Goal: Task Accomplishment & Management: Manage account settings

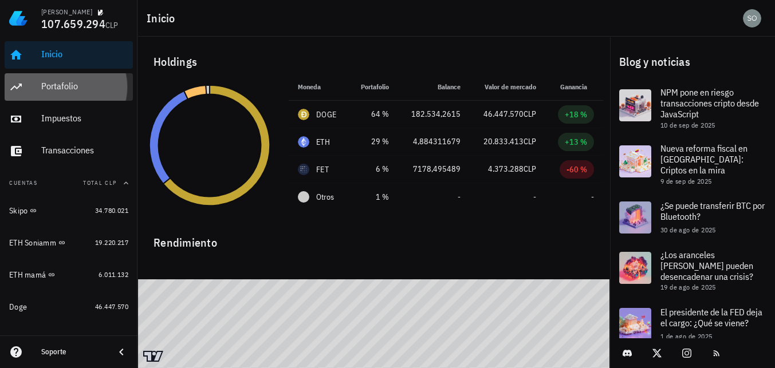
click at [74, 89] on div "Portafolio" at bounding box center [84, 86] width 87 height 11
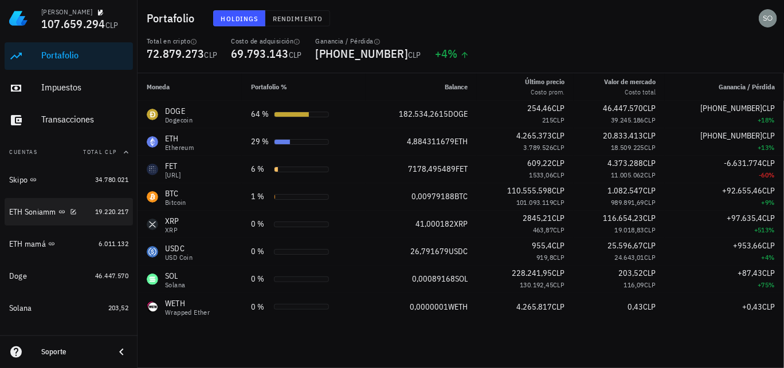
scroll to position [57, 0]
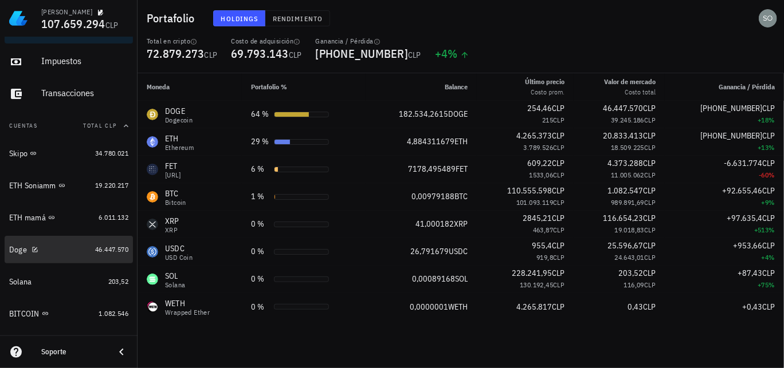
click at [18, 252] on div "Doge" at bounding box center [18, 250] width 18 height 10
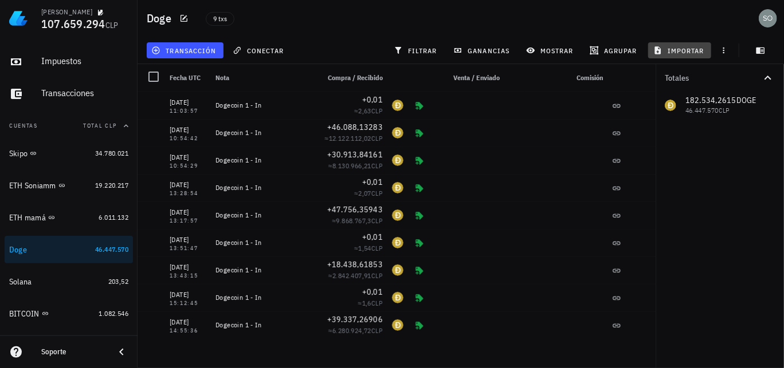
click at [681, 53] on span "importar" at bounding box center [679, 50] width 49 height 9
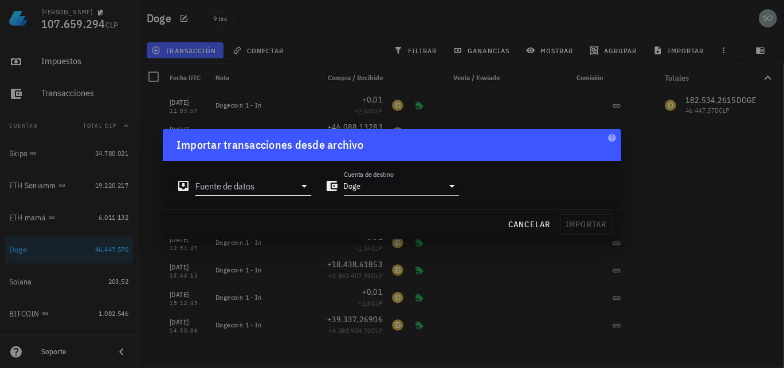
click at [301, 187] on icon at bounding box center [304, 186] width 14 height 14
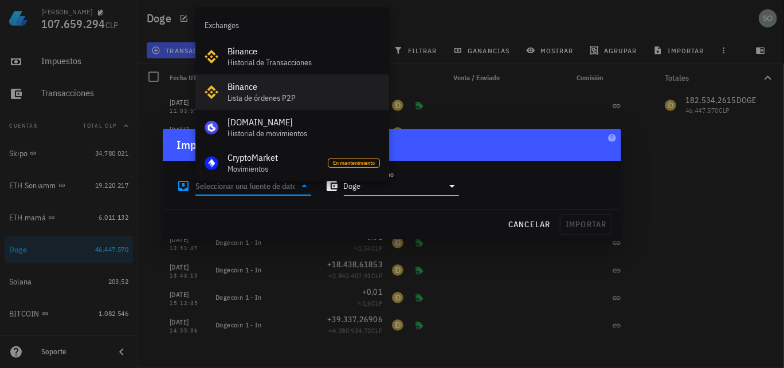
scroll to position [57, 0]
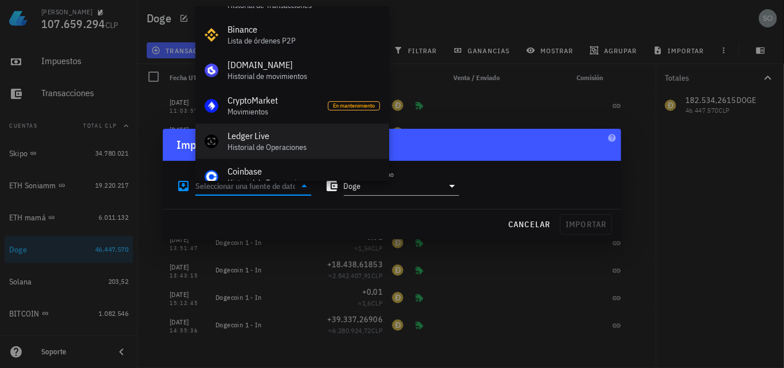
click at [257, 139] on div "Ledger Live" at bounding box center [303, 136] width 152 height 11
type input "Ledger Live"
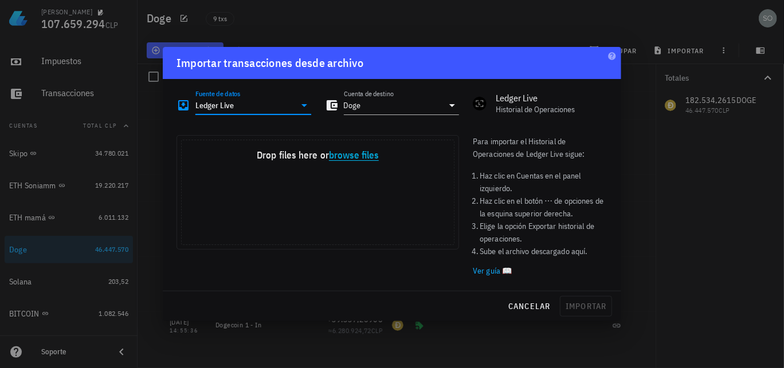
click at [350, 158] on button "browse files" at bounding box center [354, 156] width 50 height 10
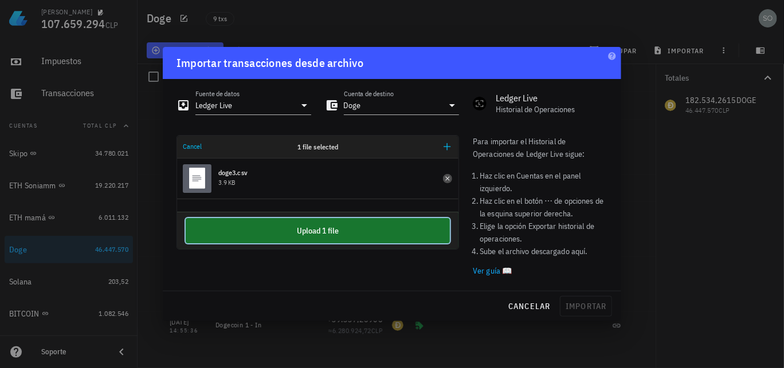
click at [314, 231] on button "Upload 1 file" at bounding box center [318, 230] width 264 height 25
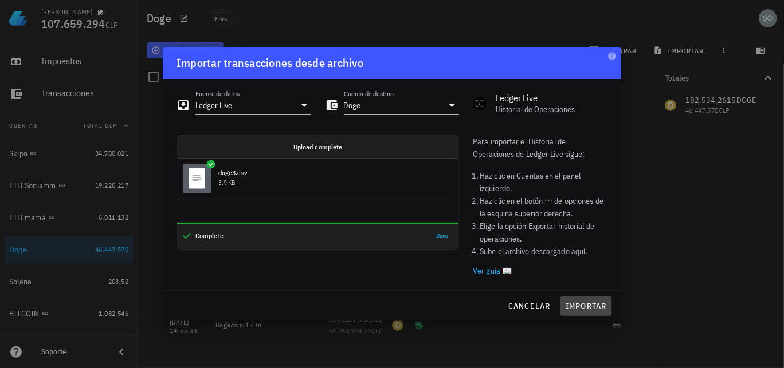
click at [588, 307] on span "importar" at bounding box center [586, 306] width 42 height 10
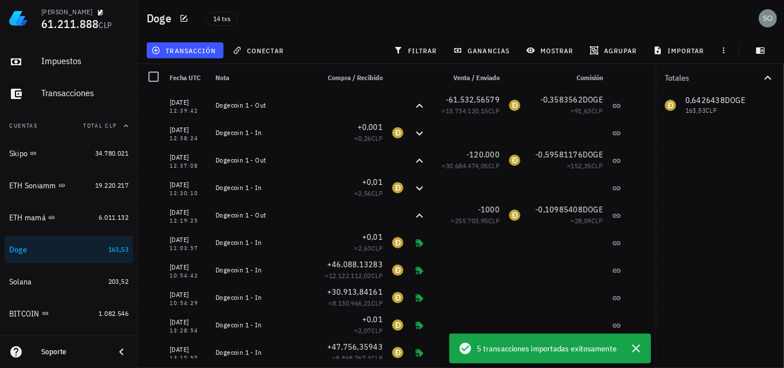
click at [348, 30] on div "14 txs" at bounding box center [351, 18] width 304 height 29
click at [636, 349] on icon "button" at bounding box center [636, 349] width 8 height 8
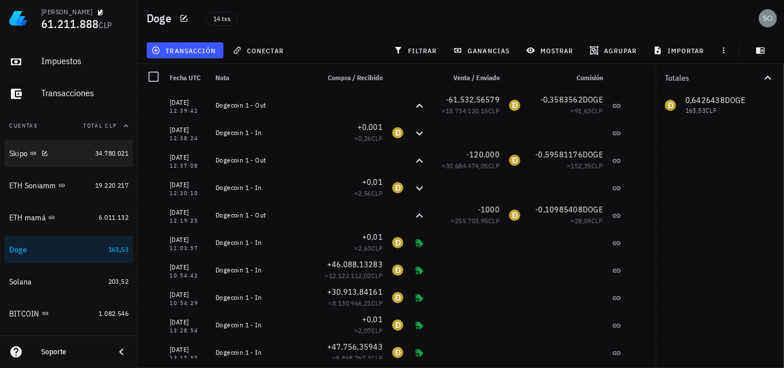
scroll to position [0, 0]
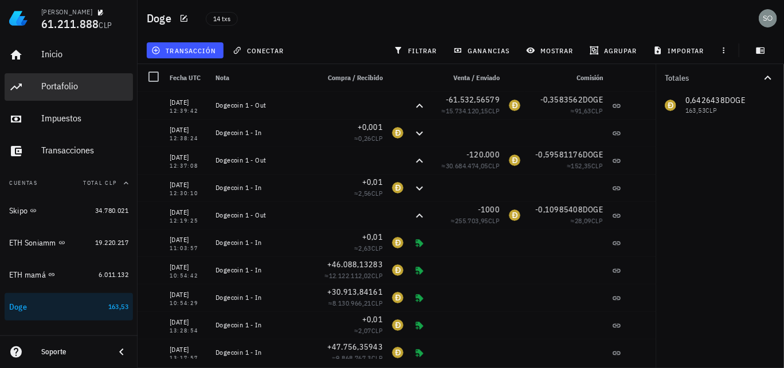
click at [52, 88] on div "Portafolio" at bounding box center [84, 86] width 87 height 11
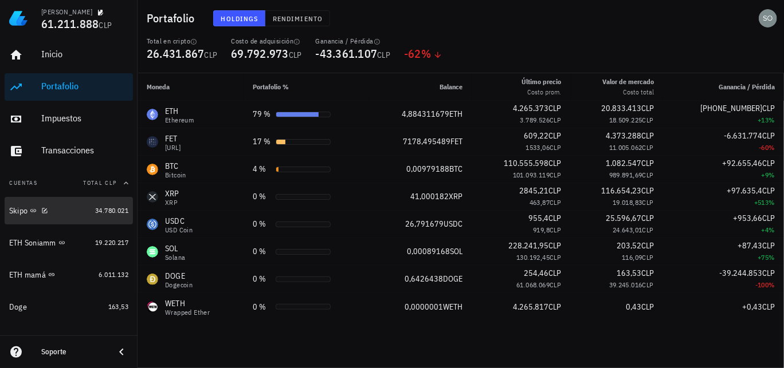
click at [17, 213] on div "Skipo" at bounding box center [18, 211] width 18 height 10
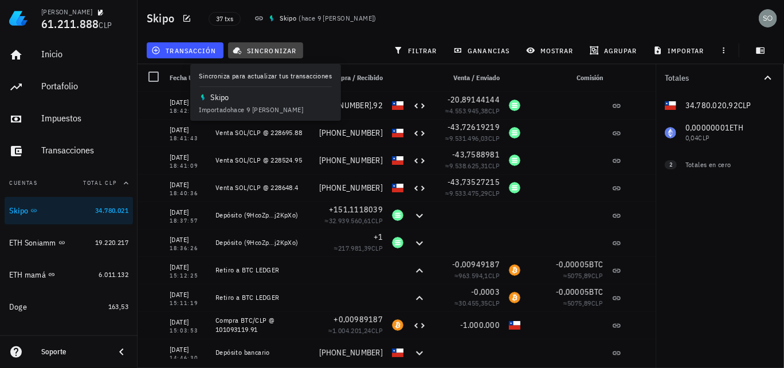
click at [275, 51] on span "sincronizar" at bounding box center [265, 50] width 61 height 9
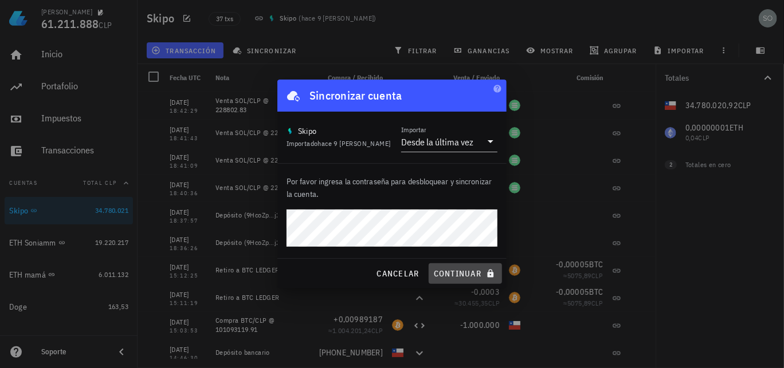
click at [456, 274] on span "continuar" at bounding box center [465, 274] width 64 height 10
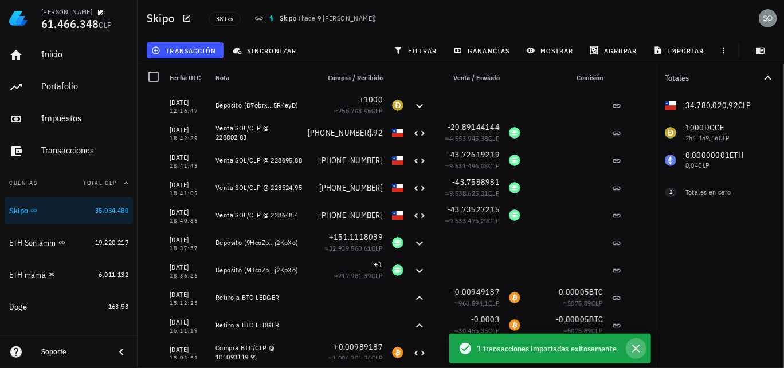
click at [637, 350] on icon "button" at bounding box center [636, 349] width 8 height 8
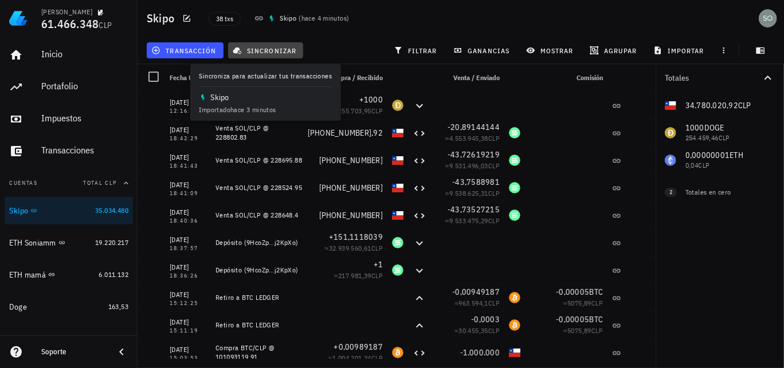
click at [280, 53] on span "sincronizar" at bounding box center [265, 50] width 61 height 9
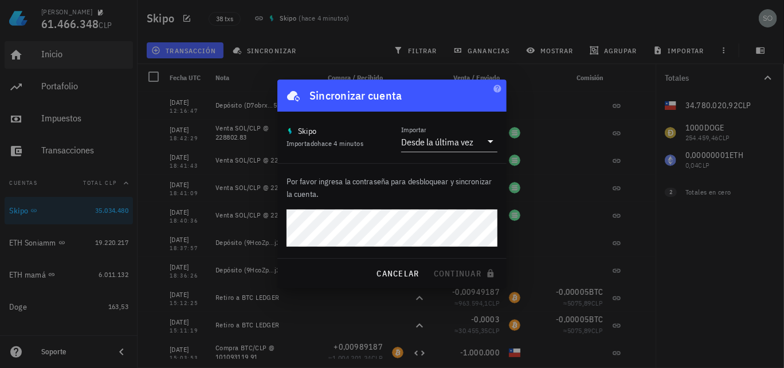
click at [54, 57] on div at bounding box center [392, 184] width 784 height 368
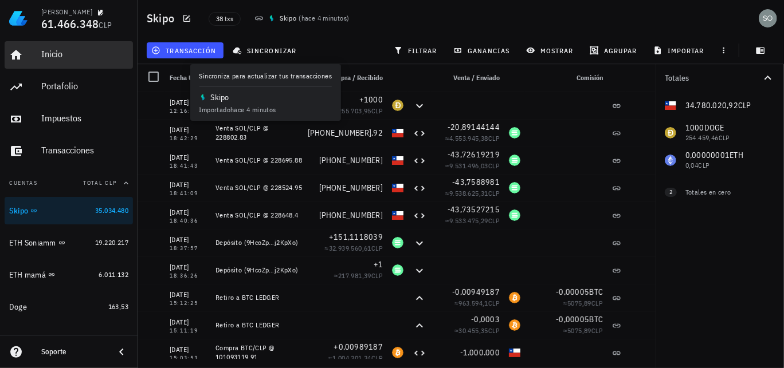
click at [54, 57] on div "Inicio" at bounding box center [84, 54] width 87 height 11
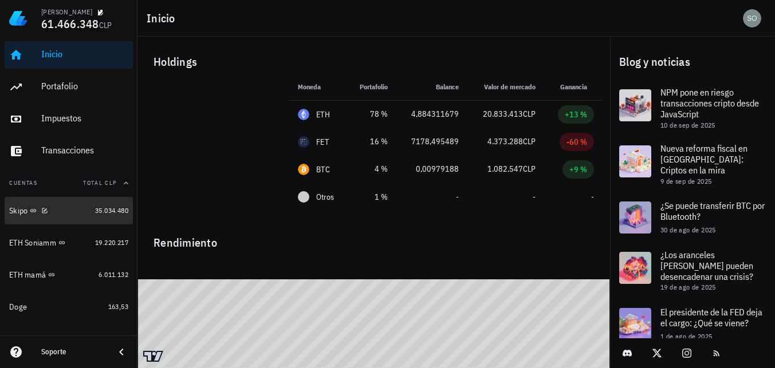
click at [22, 213] on div "Skipo" at bounding box center [18, 211] width 18 height 10
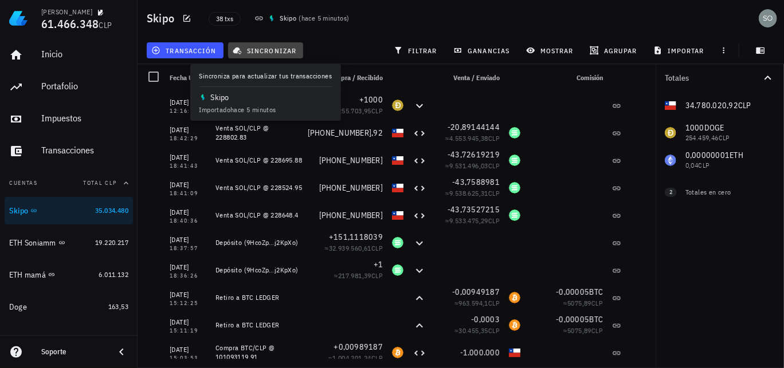
click at [282, 48] on span "sincronizar" at bounding box center [265, 50] width 61 height 9
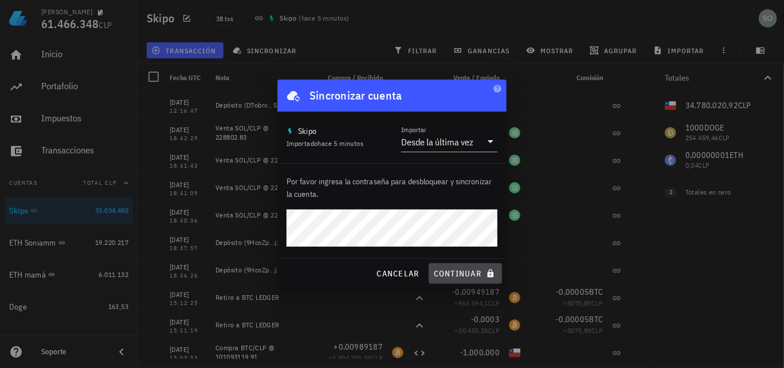
click at [463, 274] on span "continuar" at bounding box center [465, 274] width 64 height 10
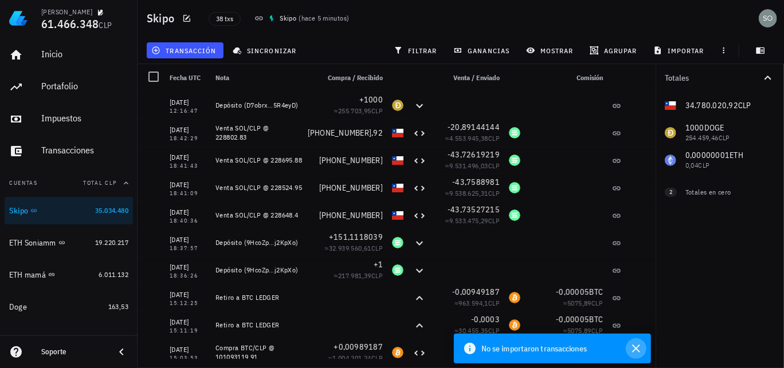
click at [637, 347] on icon "button" at bounding box center [636, 349] width 8 height 8
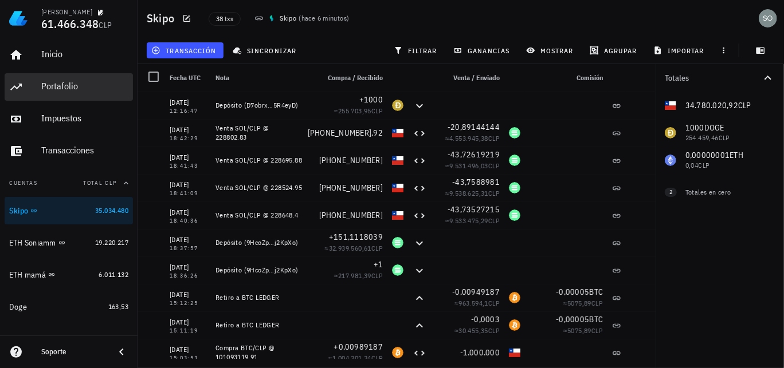
click at [50, 87] on div "Portafolio" at bounding box center [84, 86] width 87 height 11
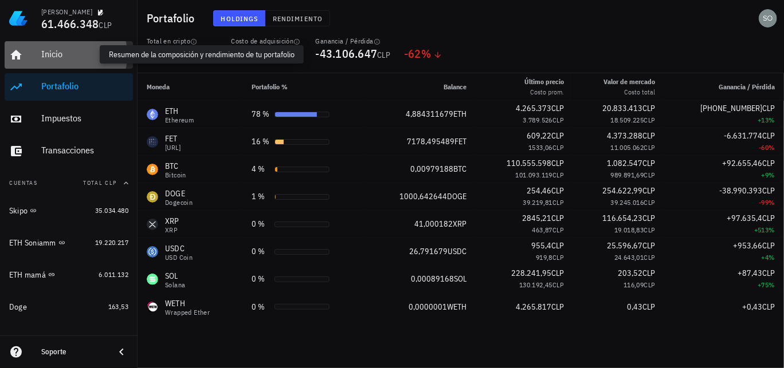
click at [54, 54] on div "Inicio" at bounding box center [84, 54] width 87 height 11
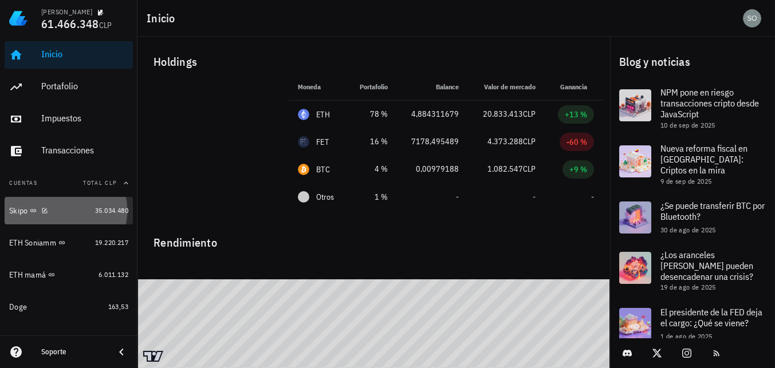
click at [14, 209] on div "Skipo" at bounding box center [18, 211] width 18 height 10
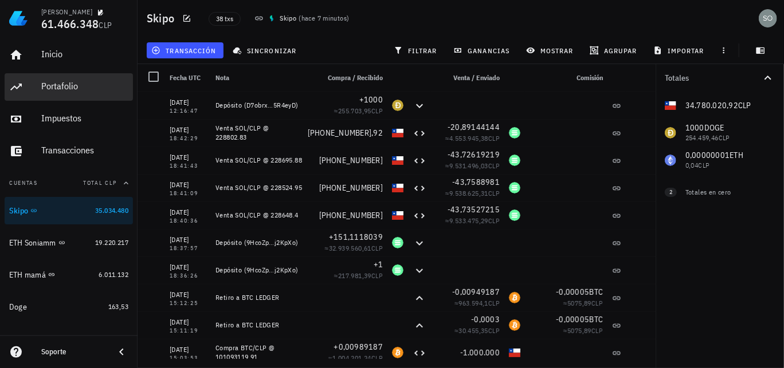
click at [58, 88] on div "Portafolio" at bounding box center [84, 86] width 87 height 11
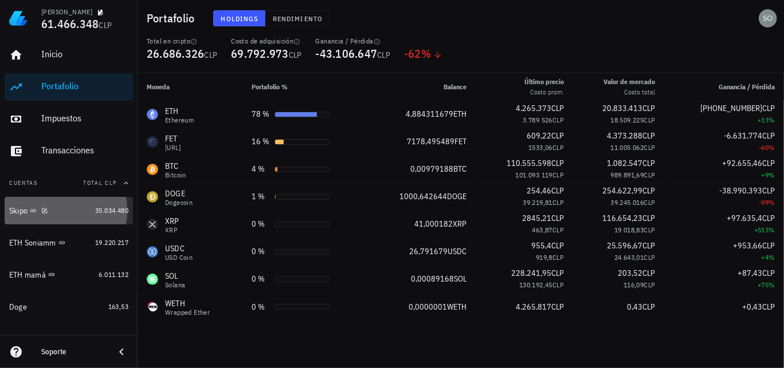
click at [17, 213] on div "Skipo" at bounding box center [18, 211] width 18 height 10
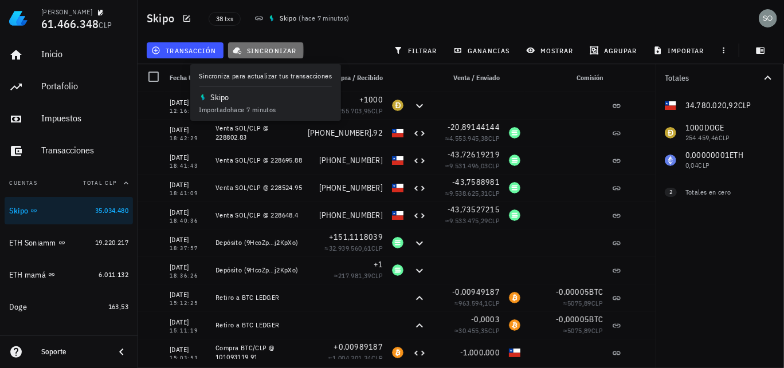
click at [269, 50] on span "sincronizar" at bounding box center [265, 50] width 61 height 9
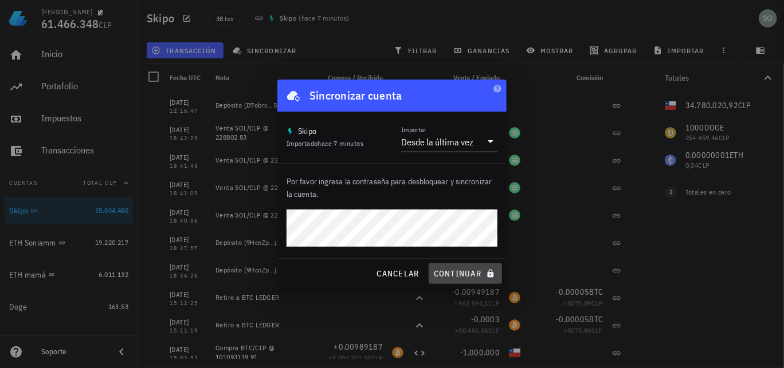
click at [472, 273] on span "continuar" at bounding box center [465, 274] width 64 height 10
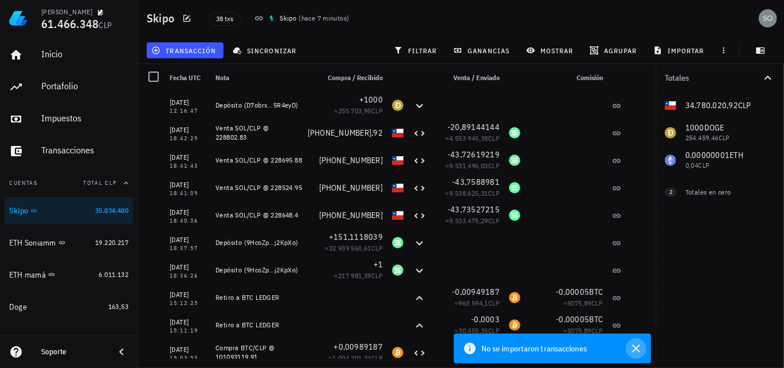
click at [639, 347] on icon "button" at bounding box center [636, 349] width 14 height 14
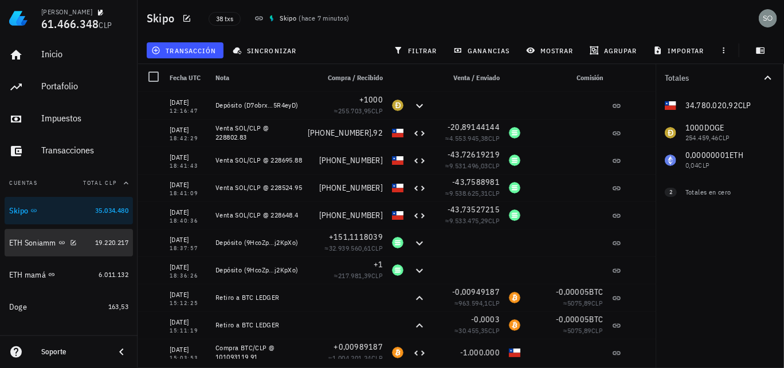
click at [35, 244] on div "ETH Soniamm" at bounding box center [32, 243] width 47 height 10
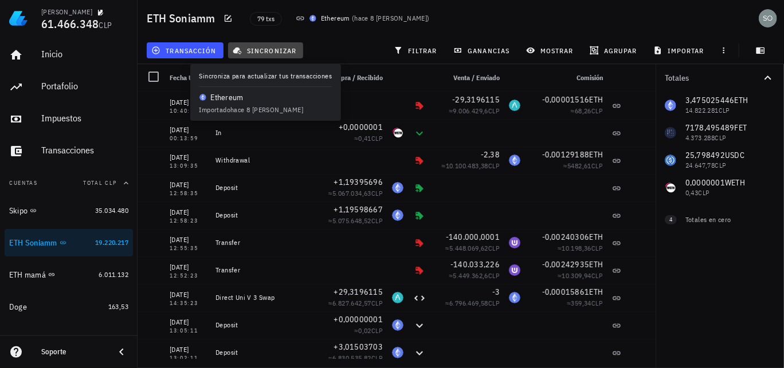
click at [266, 52] on span "sincronizar" at bounding box center [265, 50] width 61 height 9
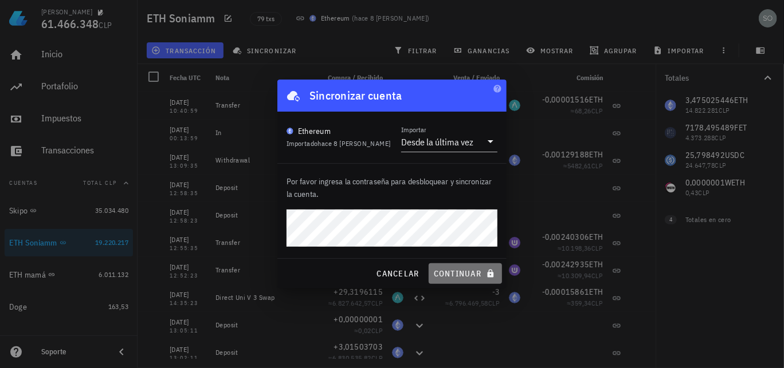
click at [468, 274] on span "continuar" at bounding box center [465, 274] width 64 height 10
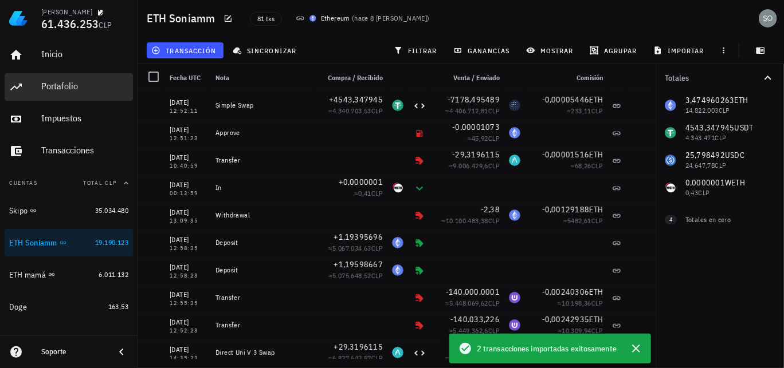
click at [50, 87] on div "Portafolio" at bounding box center [84, 86] width 87 height 11
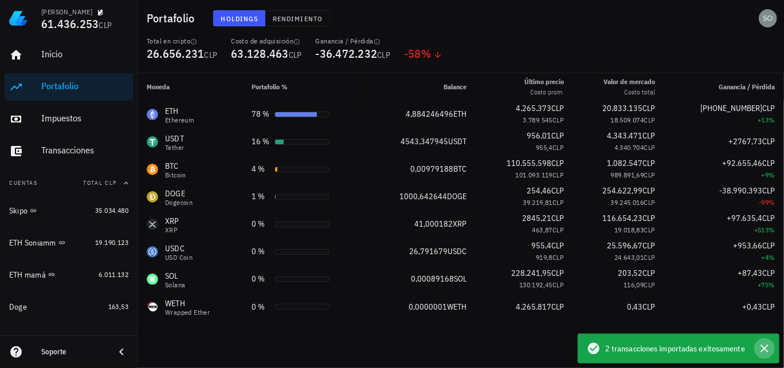
click at [764, 346] on icon "button" at bounding box center [764, 349] width 14 height 14
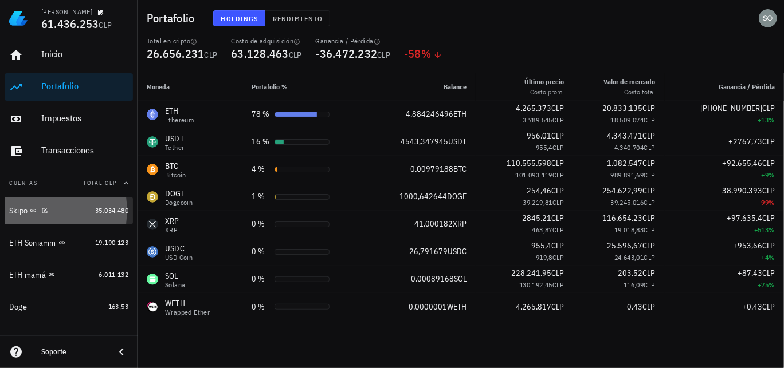
click at [17, 210] on div "Skipo" at bounding box center [18, 211] width 18 height 10
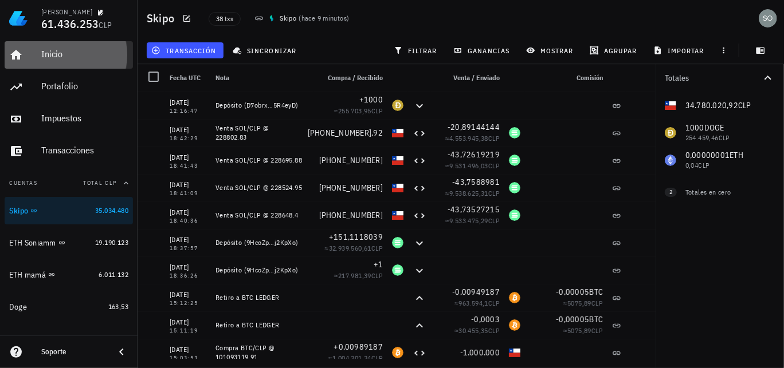
click at [46, 54] on div "Inicio" at bounding box center [84, 54] width 87 height 11
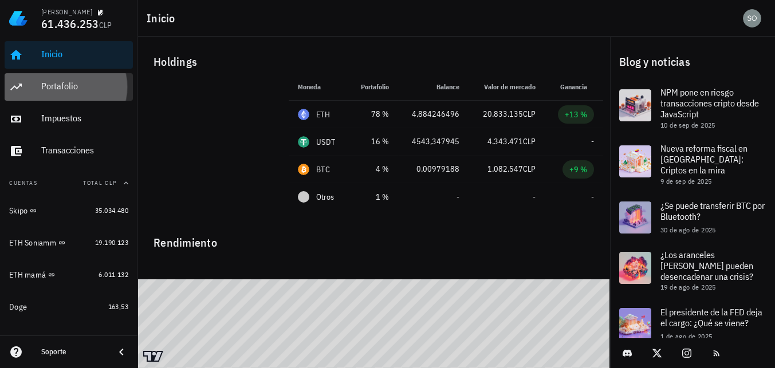
click at [71, 87] on div "Portafolio" at bounding box center [84, 86] width 87 height 11
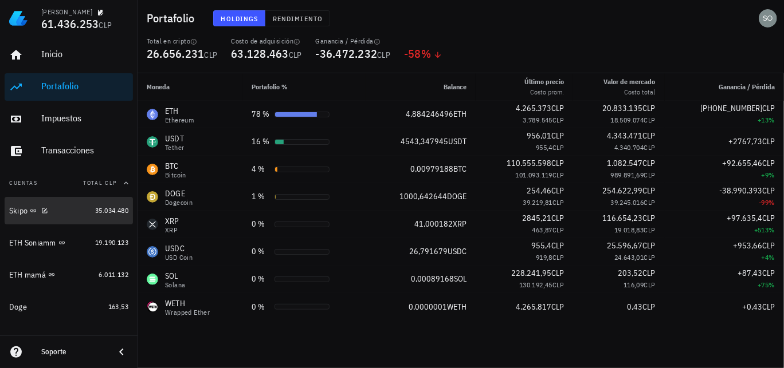
click at [17, 212] on div "Skipo" at bounding box center [18, 211] width 18 height 10
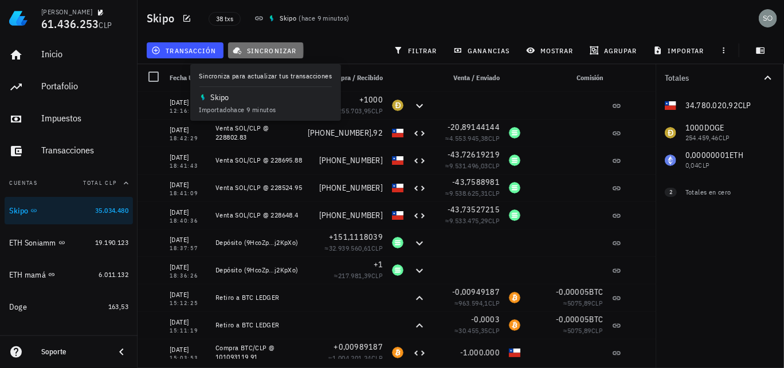
click at [291, 51] on span "sincronizar" at bounding box center [265, 50] width 61 height 9
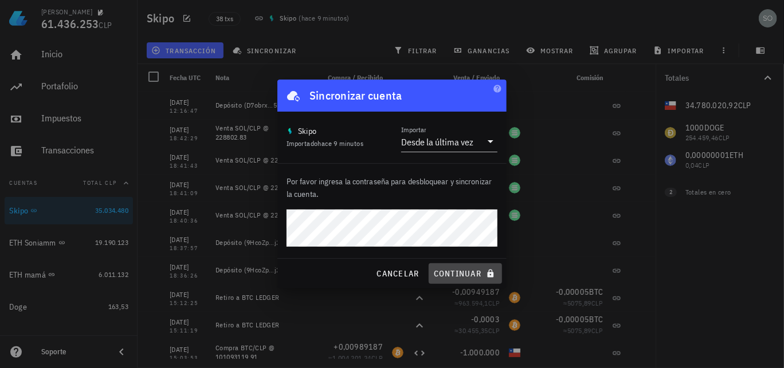
click at [457, 276] on span "continuar" at bounding box center [465, 274] width 64 height 10
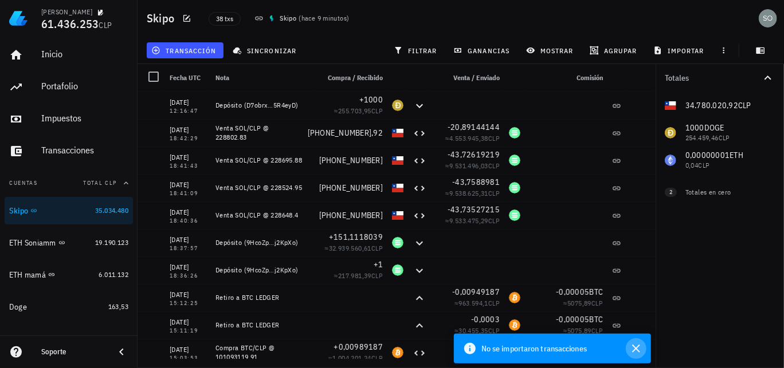
click at [636, 349] on icon "button" at bounding box center [636, 349] width 8 height 8
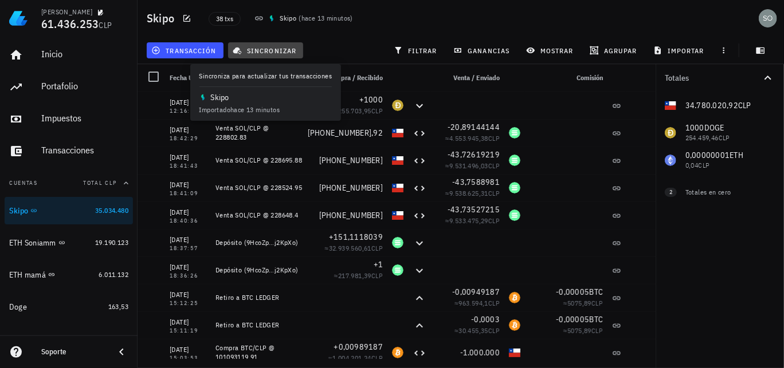
click at [274, 49] on span "sincronizar" at bounding box center [265, 50] width 61 height 9
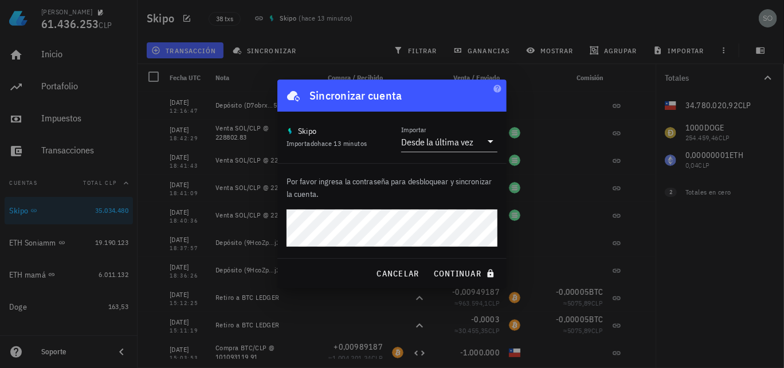
click at [152, 147] on div at bounding box center [392, 184] width 784 height 368
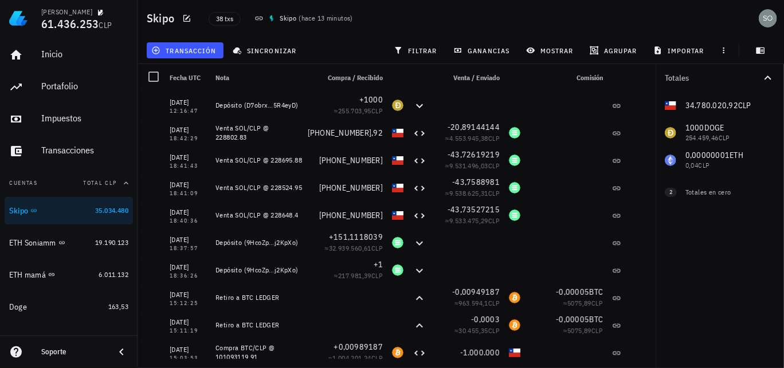
click at [359, 30] on div "Skipo ( hace 13 minutos )" at bounding box center [304, 18] width 112 height 25
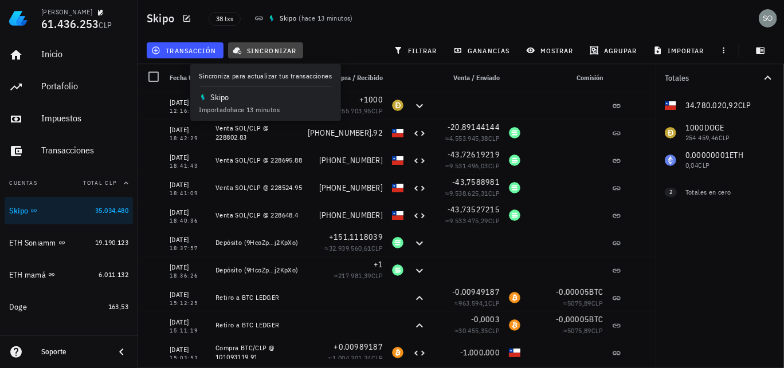
click at [276, 50] on span "sincronizar" at bounding box center [265, 50] width 61 height 9
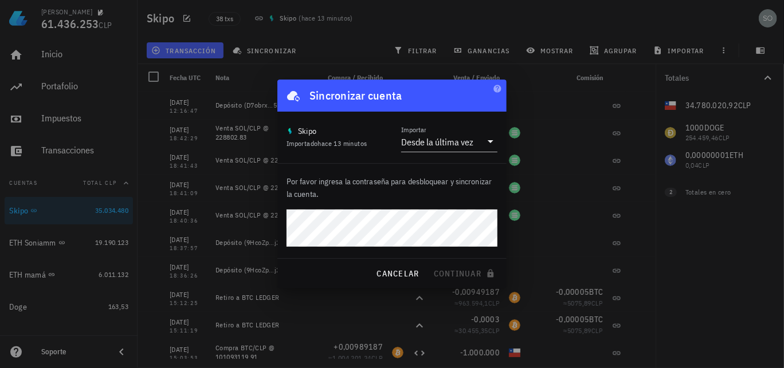
click at [151, 240] on div at bounding box center [392, 184] width 784 height 368
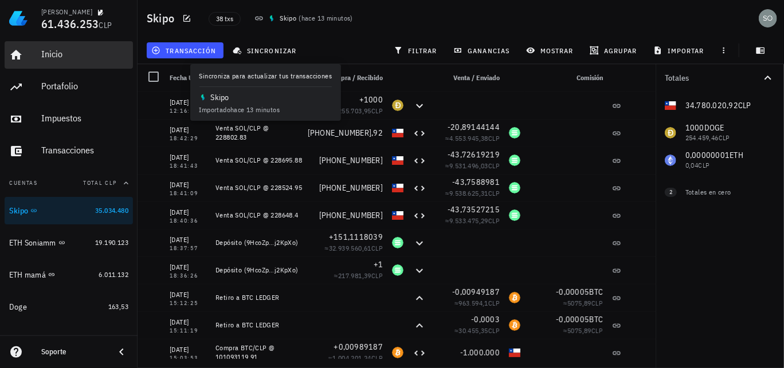
click at [48, 58] on div "Inicio" at bounding box center [84, 54] width 87 height 11
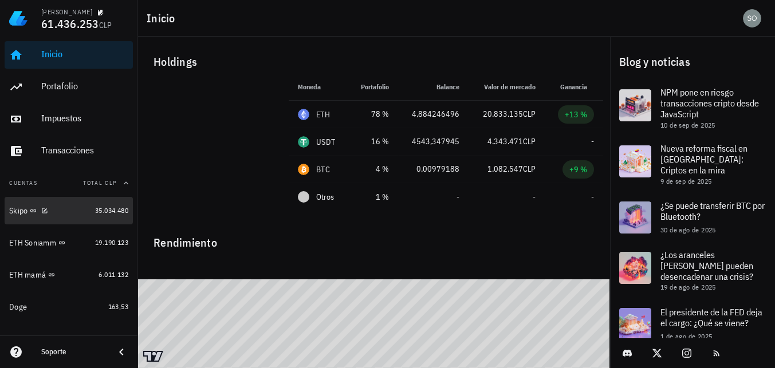
click at [18, 215] on div "Skipo" at bounding box center [18, 211] width 18 height 10
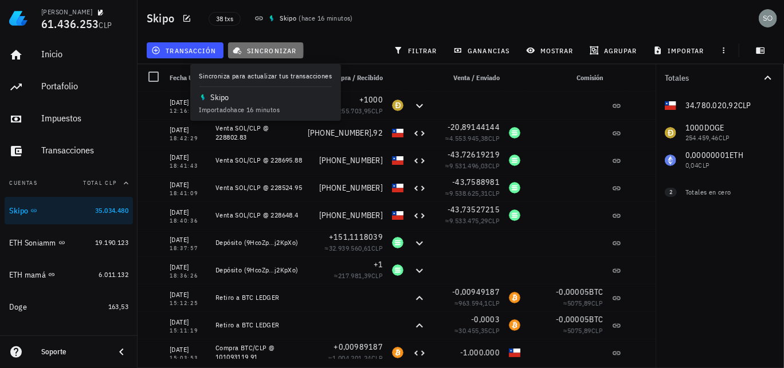
click at [269, 47] on span "sincronizar" at bounding box center [265, 50] width 61 height 9
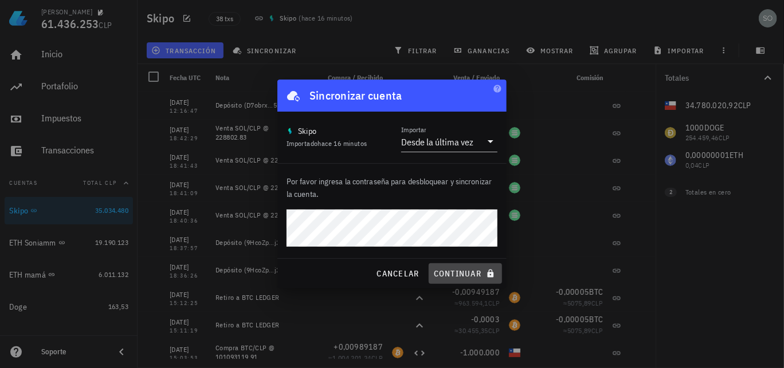
click at [468, 275] on span "continuar" at bounding box center [465, 274] width 64 height 10
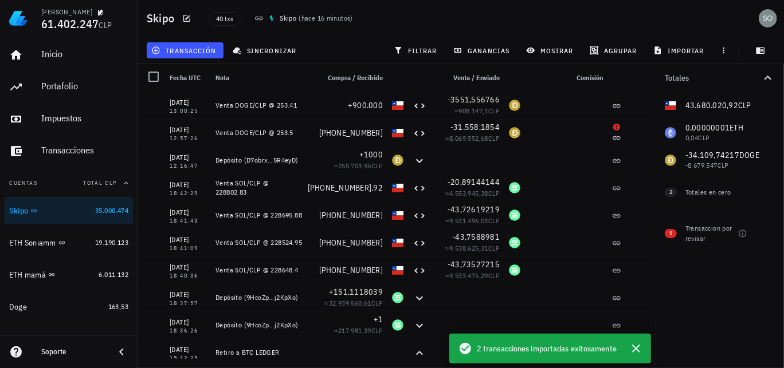
click at [354, 40] on div "transacción sincronizar filtrar ganancias mostrar [GEOGRAPHIC_DATA] importar" at bounding box center [460, 51] width 633 height 28
click at [637, 348] on icon "button" at bounding box center [636, 349] width 8 height 8
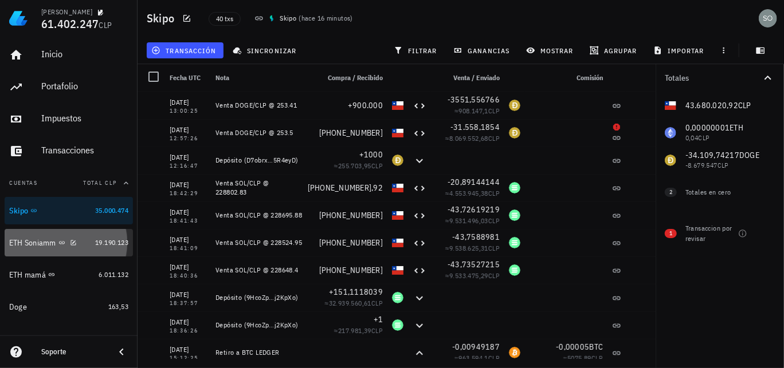
click at [32, 246] on div "ETH Soniamm" at bounding box center [32, 243] width 47 height 10
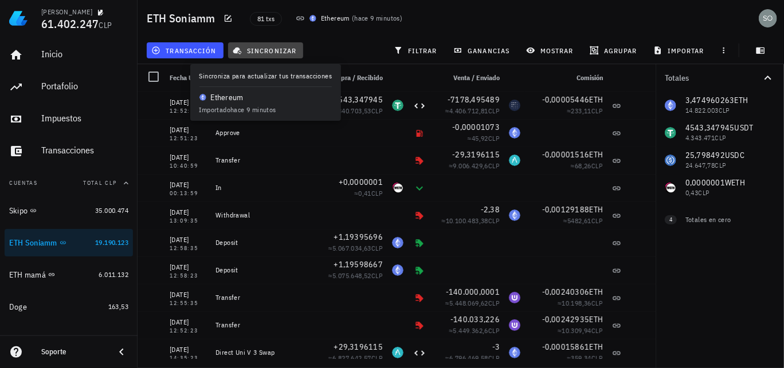
click at [276, 52] on span "sincronizar" at bounding box center [265, 50] width 61 height 9
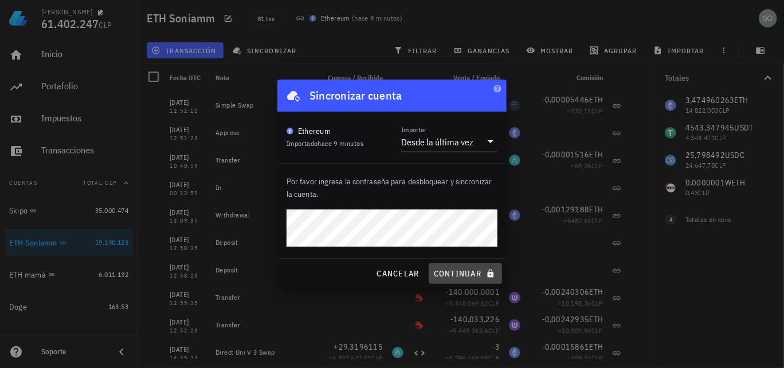
click at [469, 277] on span "continuar" at bounding box center [465, 274] width 64 height 10
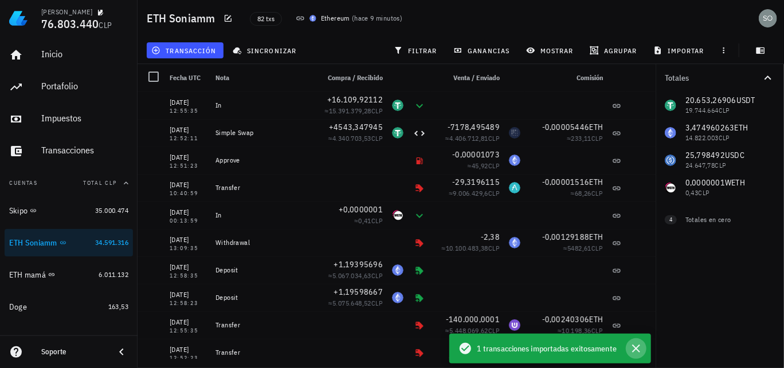
click at [635, 350] on icon "button" at bounding box center [636, 349] width 8 height 8
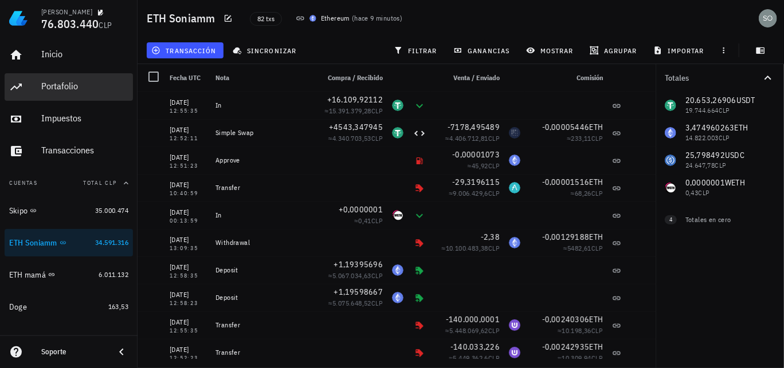
click at [50, 85] on div "Portafolio" at bounding box center [84, 86] width 87 height 11
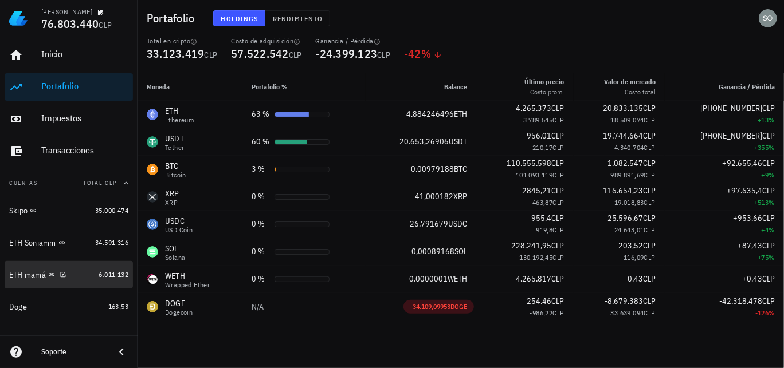
click at [31, 277] on div "ETH mamá" at bounding box center [27, 275] width 37 height 10
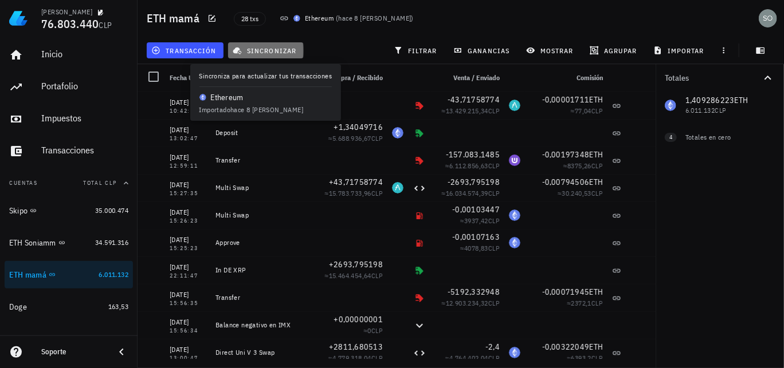
click at [277, 54] on span "sincronizar" at bounding box center [265, 50] width 61 height 9
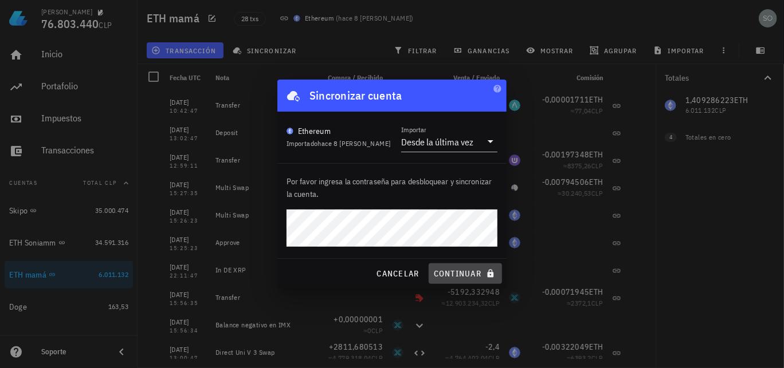
click at [453, 276] on span "continuar" at bounding box center [465, 274] width 64 height 10
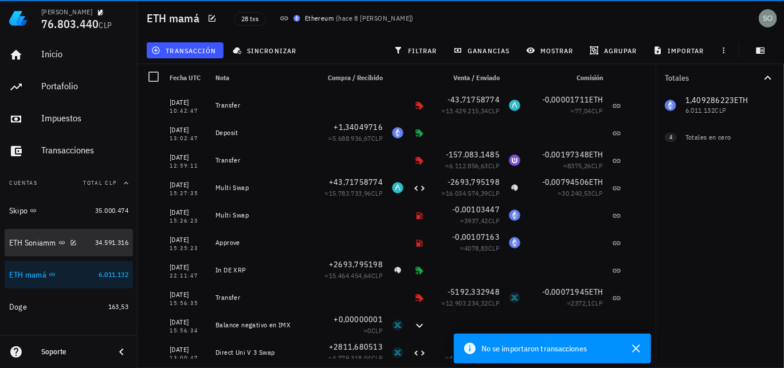
click at [30, 243] on div "ETH Soniamm" at bounding box center [32, 243] width 47 height 10
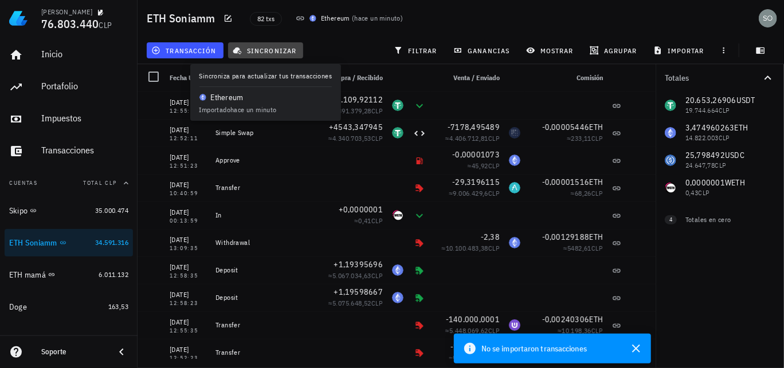
click at [276, 49] on span "sincronizar" at bounding box center [265, 50] width 61 height 9
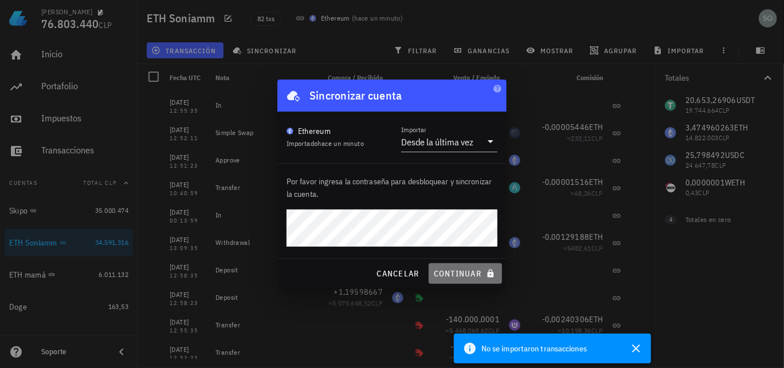
click at [456, 277] on span "continuar" at bounding box center [465, 274] width 64 height 10
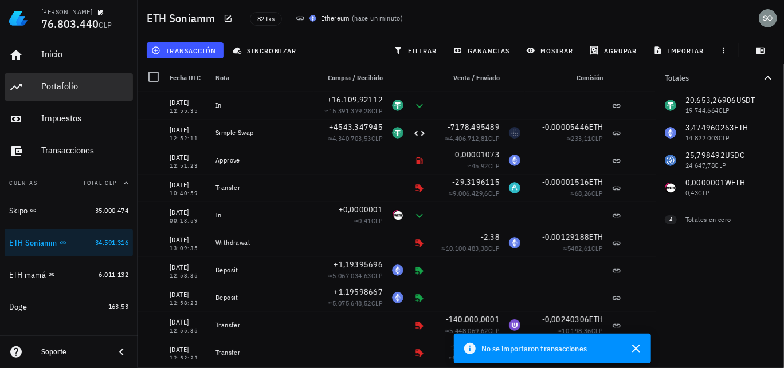
click at [64, 86] on div "Portafolio" at bounding box center [84, 86] width 87 height 11
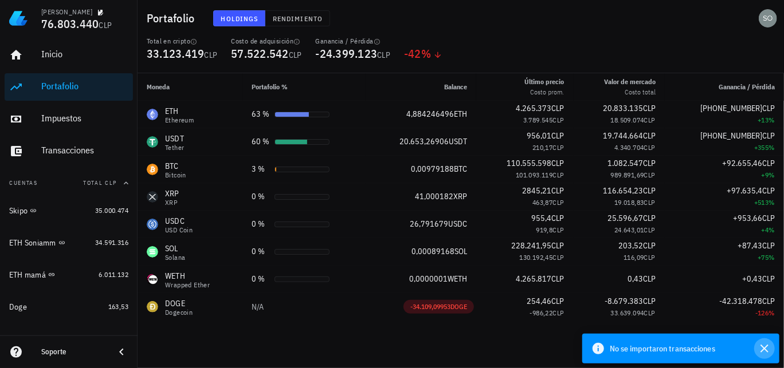
click at [765, 347] on icon "button" at bounding box center [764, 349] width 14 height 14
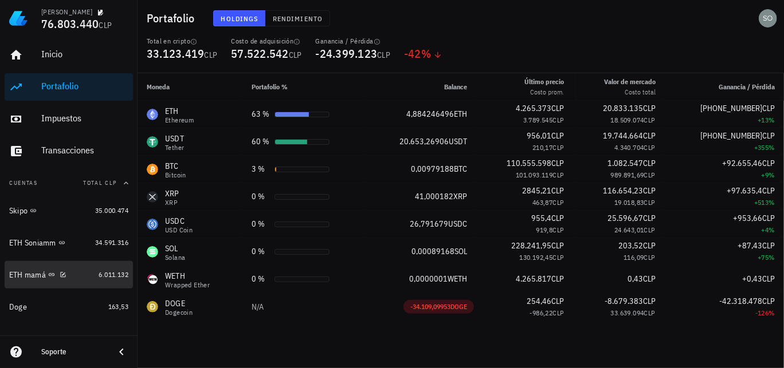
click at [24, 277] on div "ETH mamá" at bounding box center [27, 275] width 37 height 10
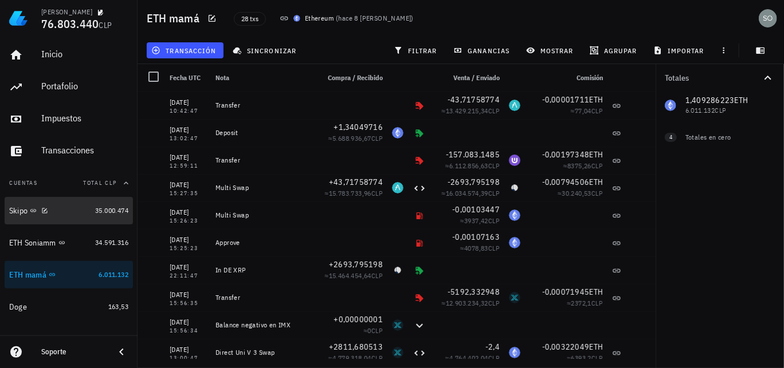
click at [15, 210] on div "Skipo" at bounding box center [18, 211] width 18 height 10
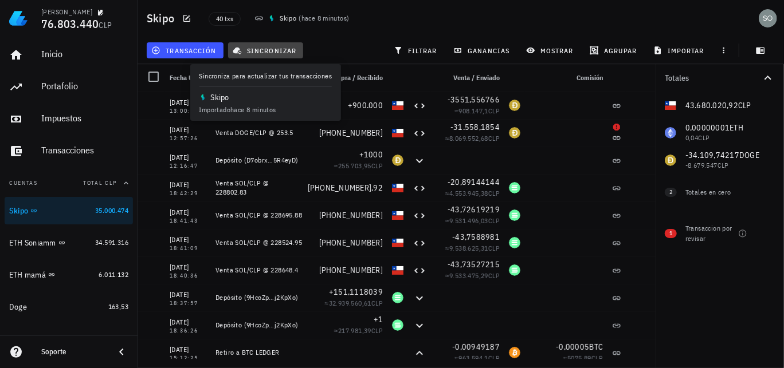
click at [273, 50] on span "sincronizar" at bounding box center [265, 50] width 61 height 9
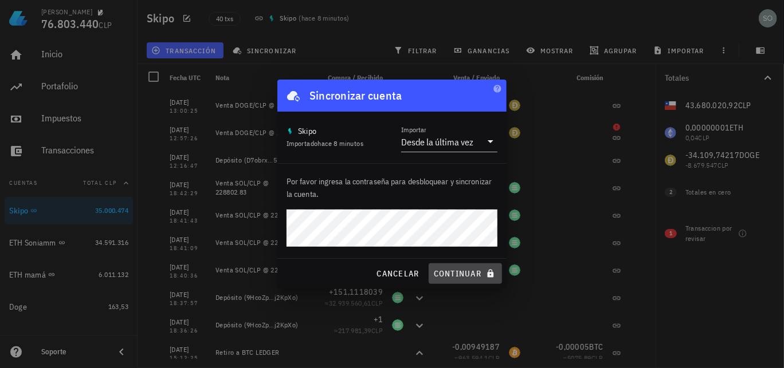
click at [469, 277] on span "continuar" at bounding box center [465, 274] width 64 height 10
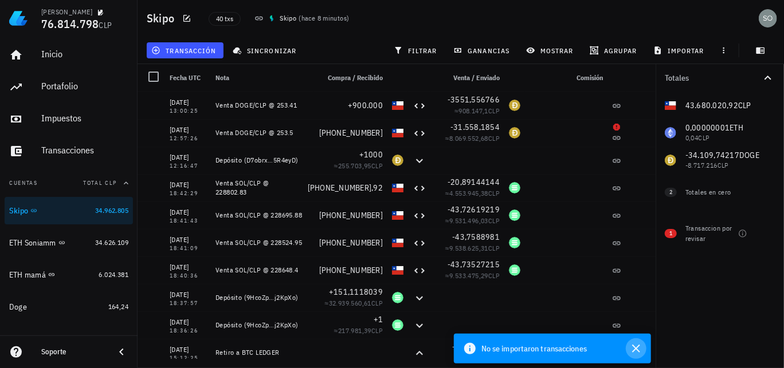
click at [634, 350] on icon "button" at bounding box center [636, 349] width 8 height 8
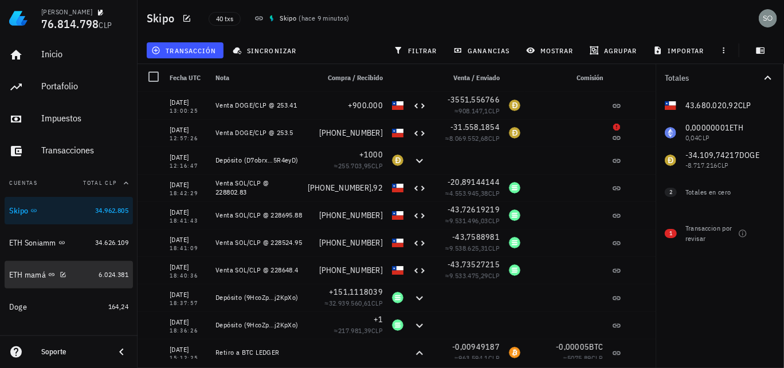
click at [24, 277] on div "ETH mamá" at bounding box center [27, 275] width 37 height 10
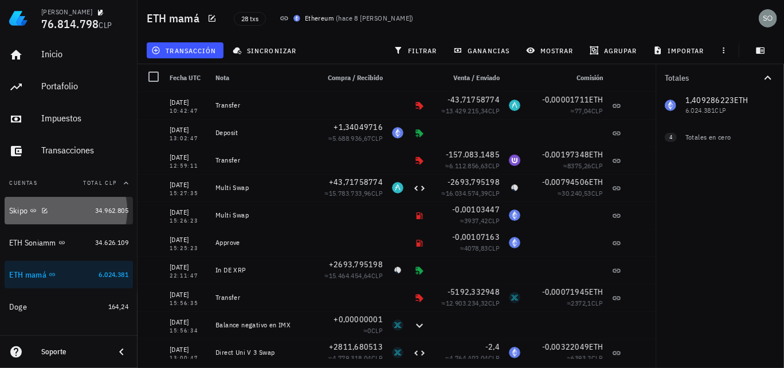
click at [13, 212] on div "Skipo" at bounding box center [18, 211] width 18 height 10
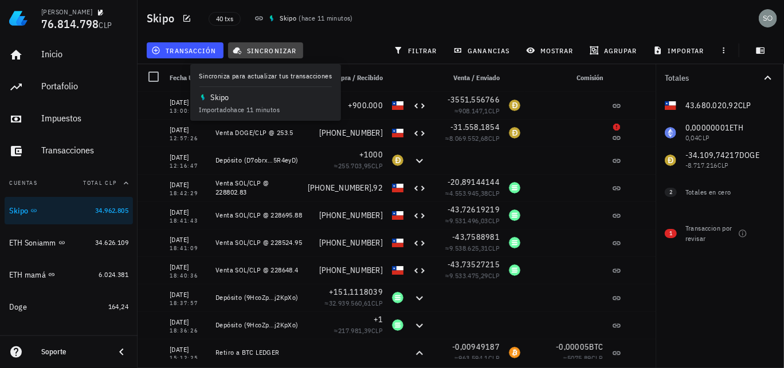
click at [274, 53] on span "sincronizar" at bounding box center [265, 50] width 61 height 9
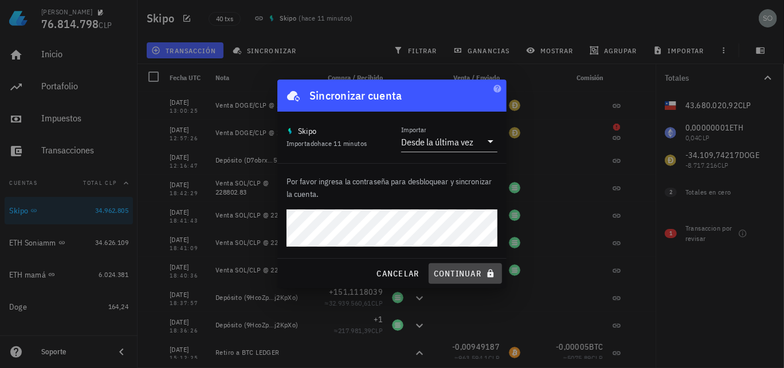
click at [470, 279] on span "continuar" at bounding box center [465, 274] width 64 height 10
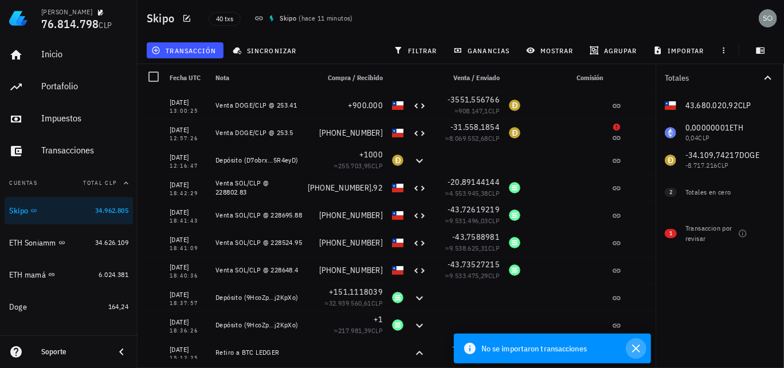
click at [636, 350] on icon "button" at bounding box center [636, 349] width 14 height 14
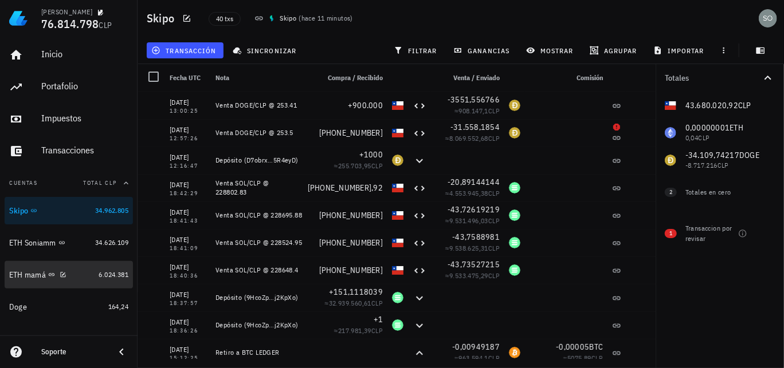
click at [30, 275] on div "ETH mamá" at bounding box center [27, 275] width 37 height 10
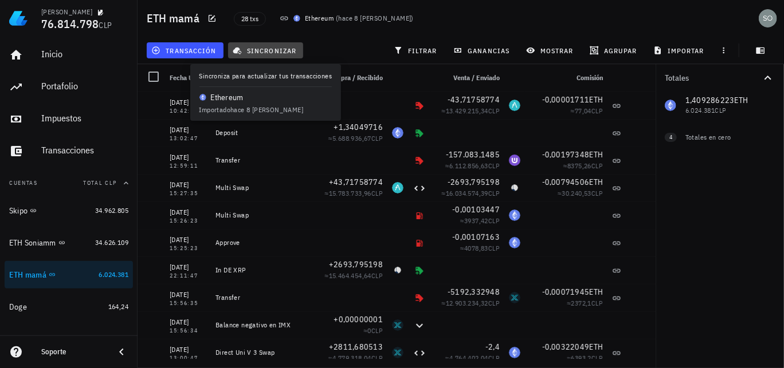
click at [277, 50] on span "sincronizar" at bounding box center [265, 50] width 61 height 9
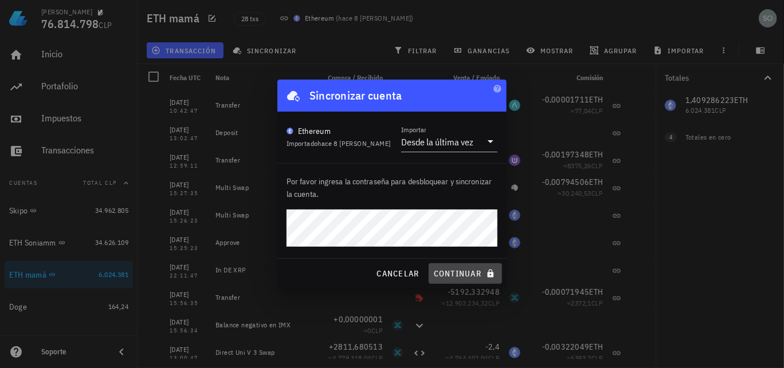
click at [459, 277] on span "continuar" at bounding box center [465, 274] width 64 height 10
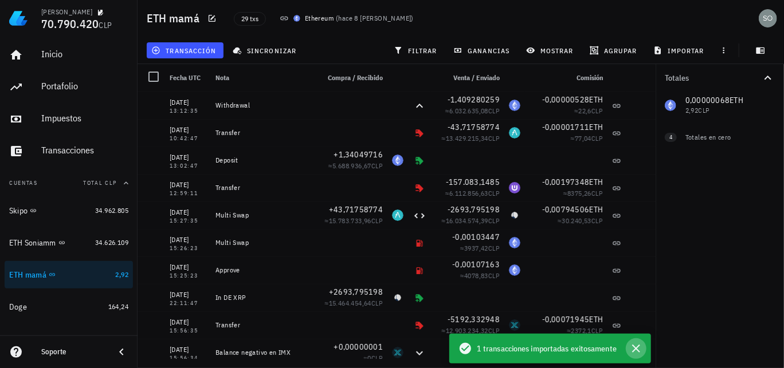
click at [637, 350] on icon "button" at bounding box center [636, 349] width 14 height 14
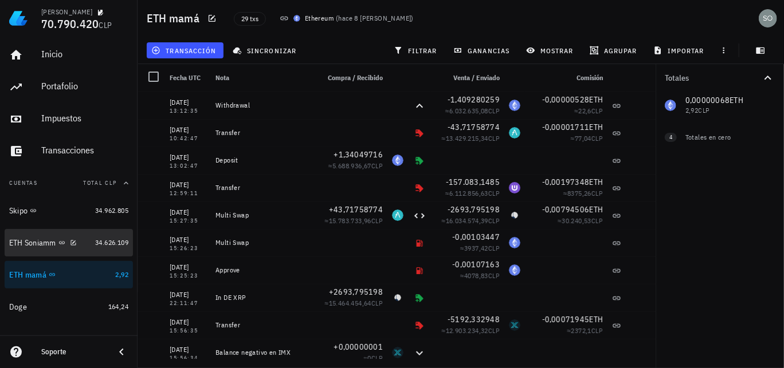
click at [30, 243] on div "ETH Soniamm" at bounding box center [32, 243] width 47 height 10
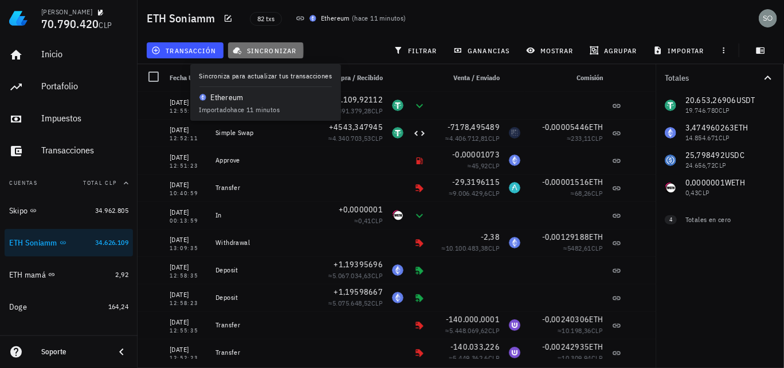
click at [278, 50] on span "sincronizar" at bounding box center [265, 50] width 61 height 9
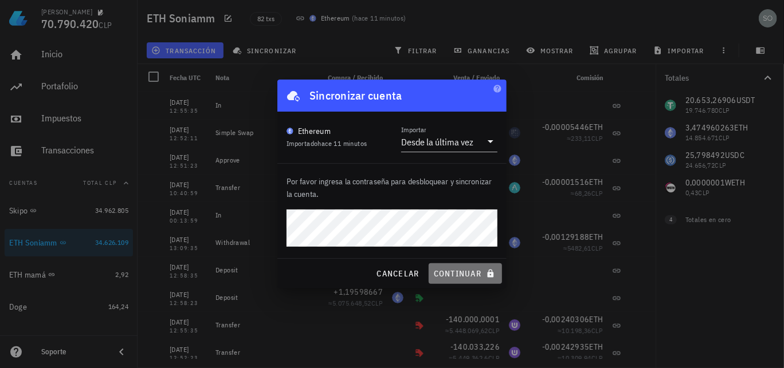
click at [469, 274] on span "continuar" at bounding box center [465, 274] width 64 height 10
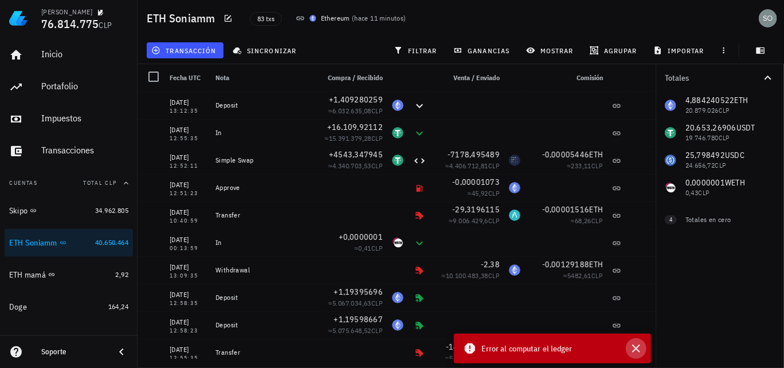
click at [638, 348] on icon "button" at bounding box center [636, 349] width 14 height 14
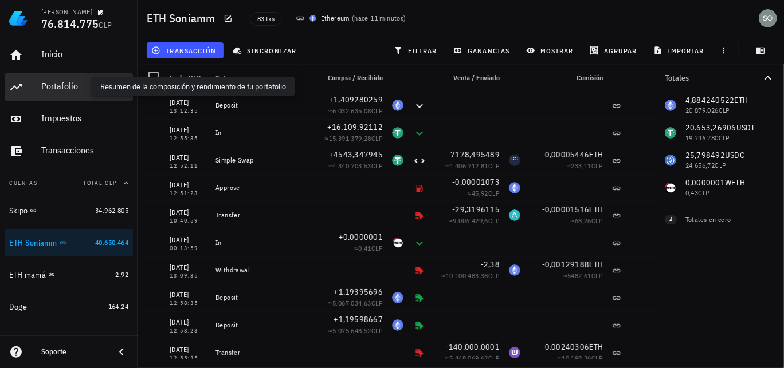
click at [59, 89] on div "Portafolio" at bounding box center [84, 86] width 87 height 11
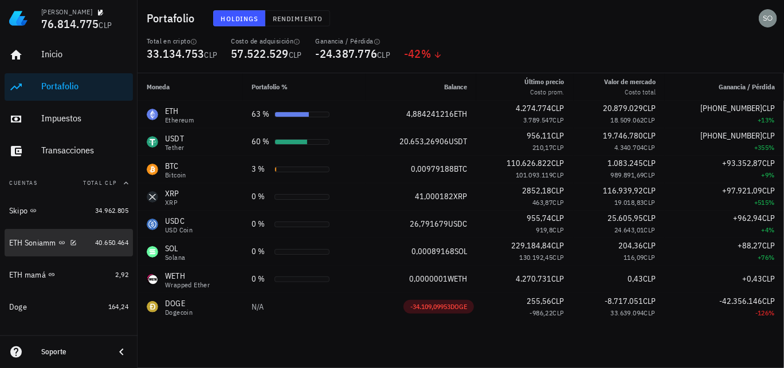
click at [29, 245] on div "ETH Soniamm" at bounding box center [32, 243] width 47 height 10
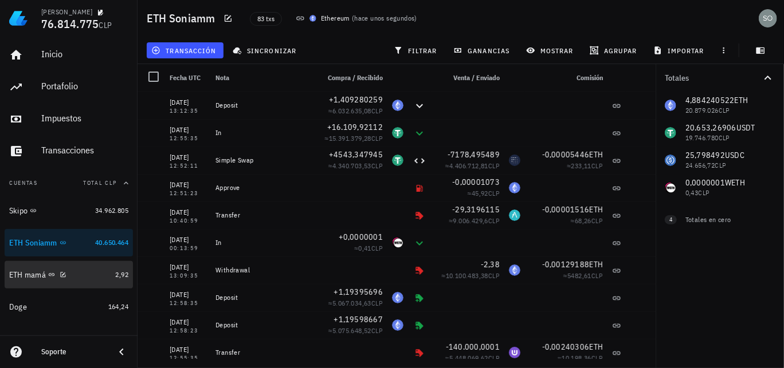
click at [26, 277] on div "ETH mamá" at bounding box center [27, 275] width 37 height 10
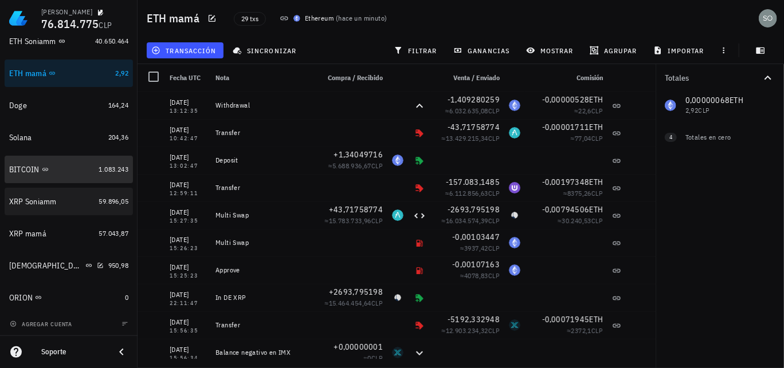
scroll to position [202, 0]
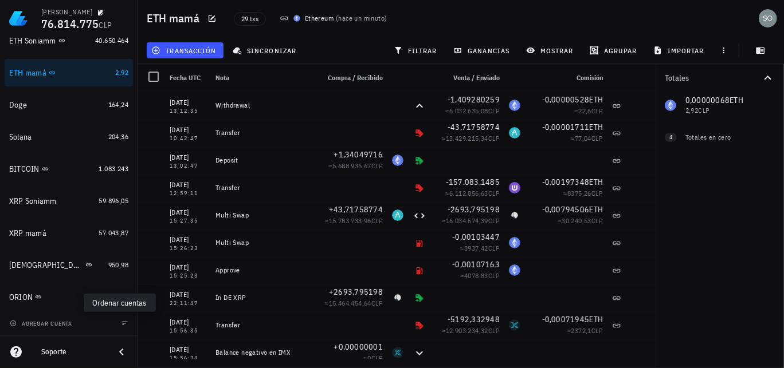
click at [121, 324] on icon "button" at bounding box center [124, 323] width 7 height 7
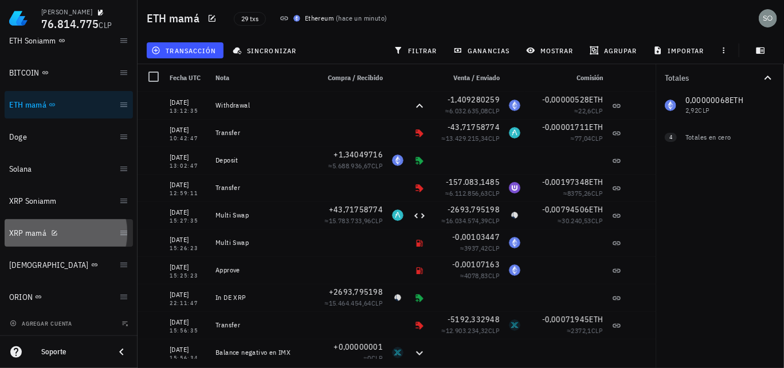
click at [32, 237] on div "XRP mamá" at bounding box center [61, 233] width 105 height 11
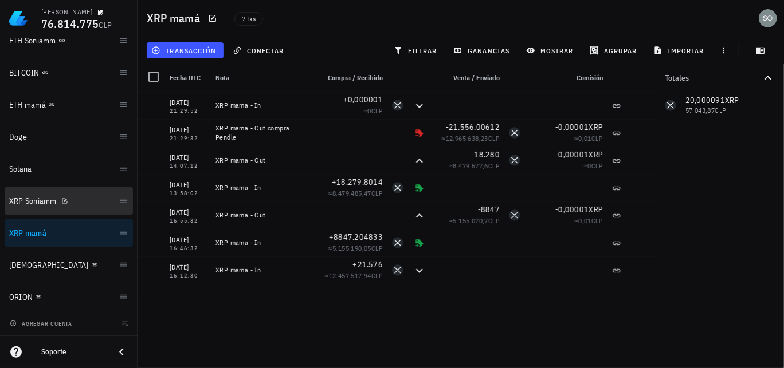
click at [35, 209] on div "XRP Soniamm" at bounding box center [61, 201] width 105 height 25
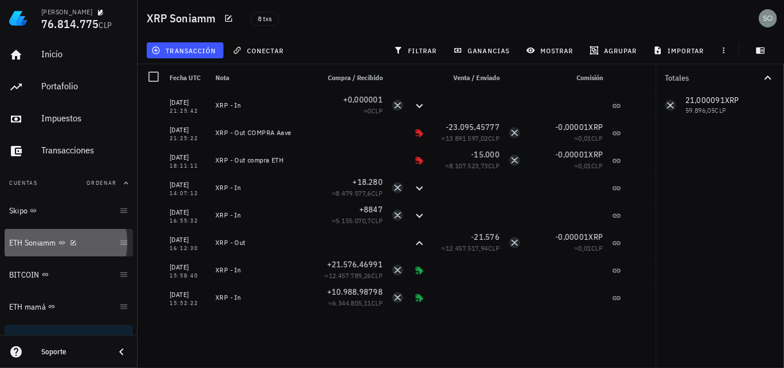
click at [34, 250] on div "ETH Soniamm" at bounding box center [61, 243] width 105 height 25
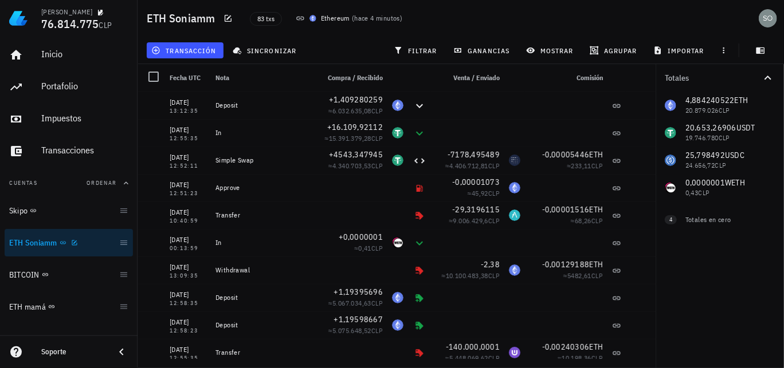
click at [32, 249] on div "ETH Soniamm" at bounding box center [61, 243] width 105 height 25
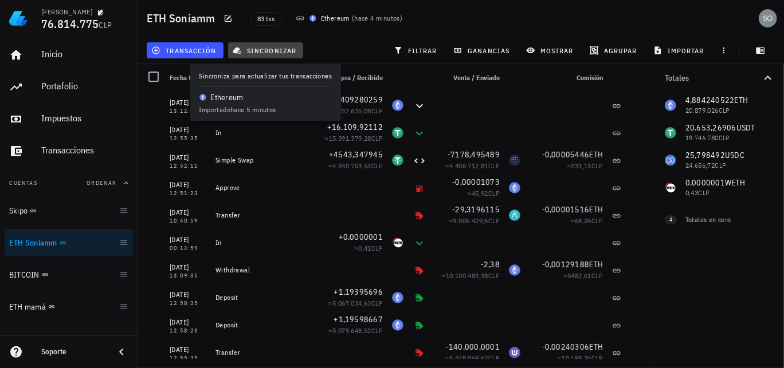
click at [276, 46] on span "sincronizar" at bounding box center [265, 50] width 61 height 9
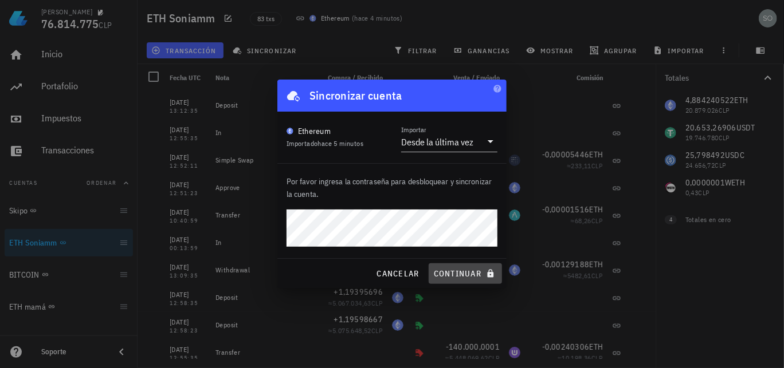
click at [463, 278] on span "continuar" at bounding box center [465, 274] width 64 height 10
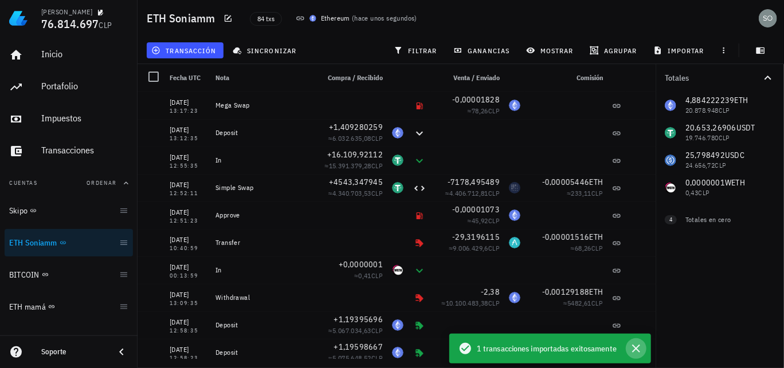
click at [635, 348] on icon "button" at bounding box center [636, 349] width 8 height 8
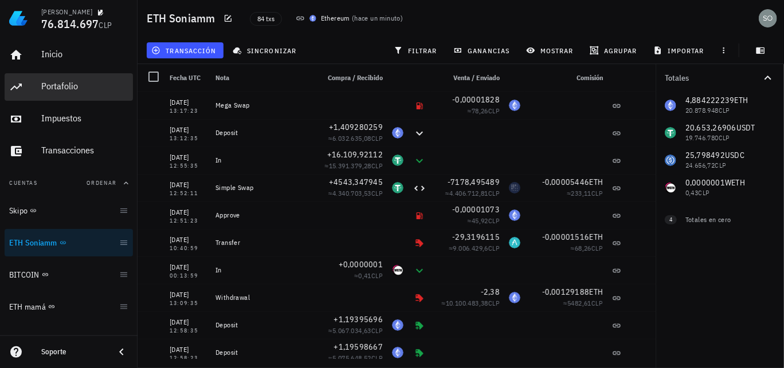
click at [50, 87] on div "Portafolio" at bounding box center [84, 86] width 87 height 11
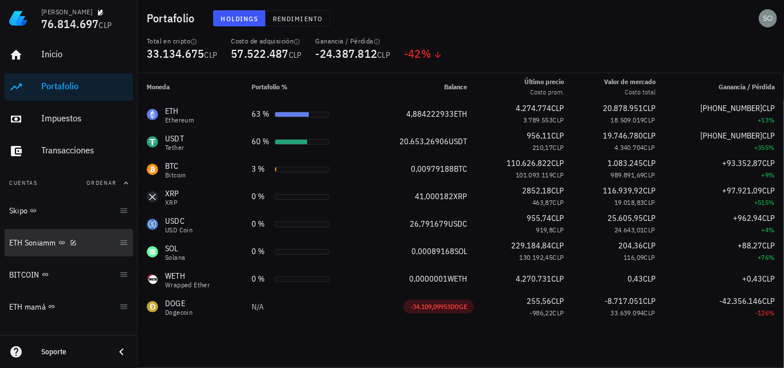
click at [40, 248] on div "ETH Soniamm" at bounding box center [61, 243] width 105 height 25
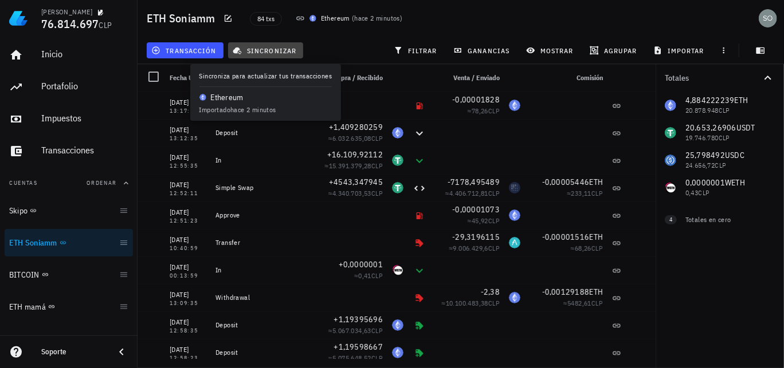
click at [277, 53] on span "sincronizar" at bounding box center [265, 50] width 61 height 9
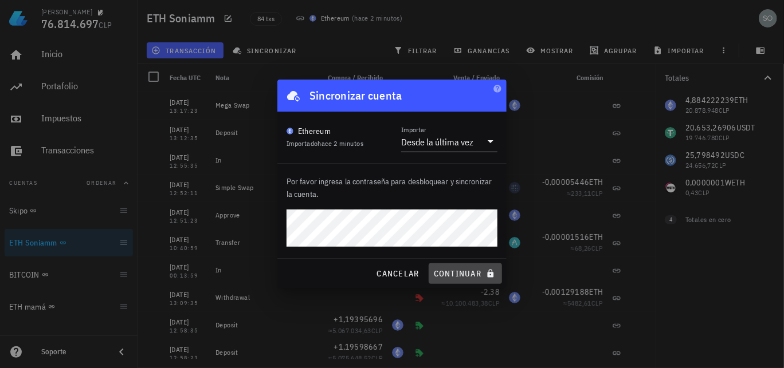
click at [462, 277] on span "continuar" at bounding box center [465, 274] width 64 height 10
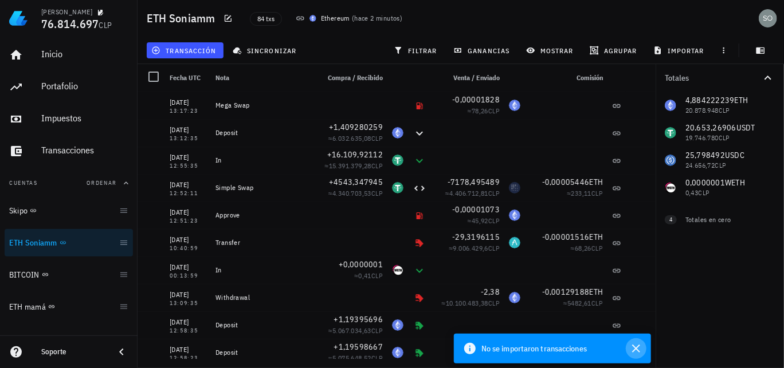
click at [637, 350] on icon "button" at bounding box center [636, 349] width 8 height 8
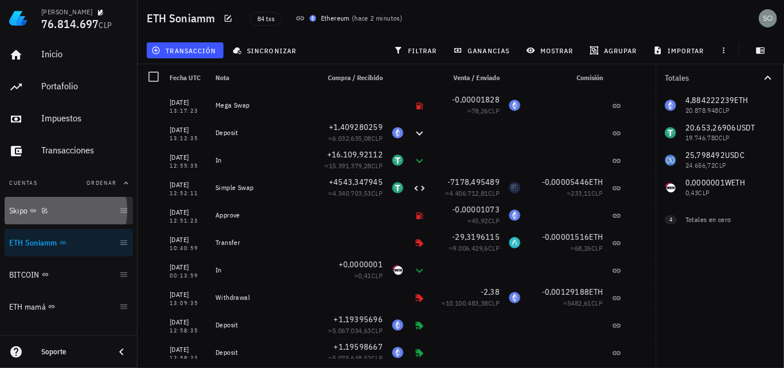
click at [17, 218] on div "Skipo" at bounding box center [61, 211] width 105 height 25
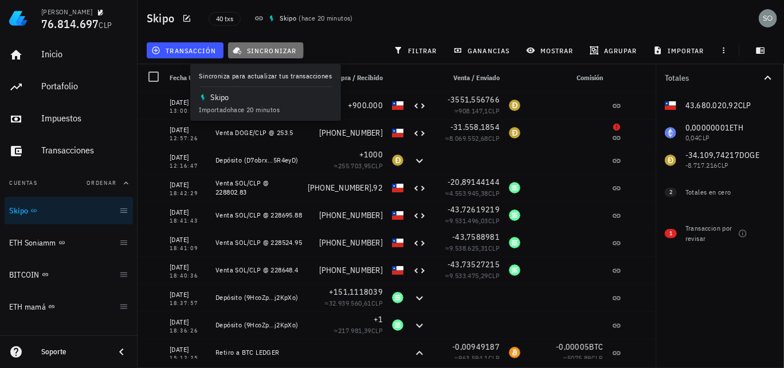
click at [276, 49] on span "sincronizar" at bounding box center [265, 50] width 61 height 9
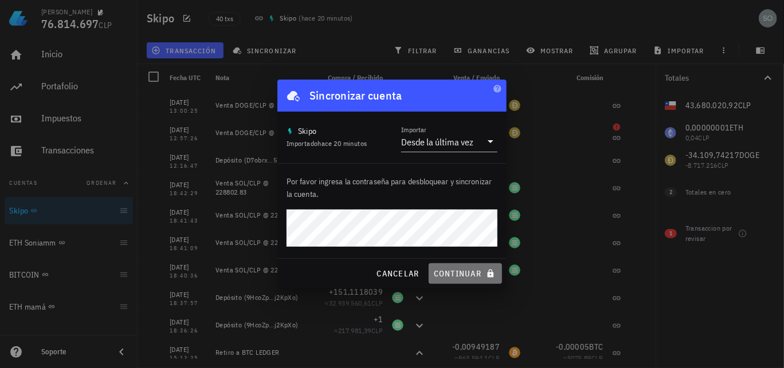
click at [457, 276] on span "continuar" at bounding box center [465, 274] width 64 height 10
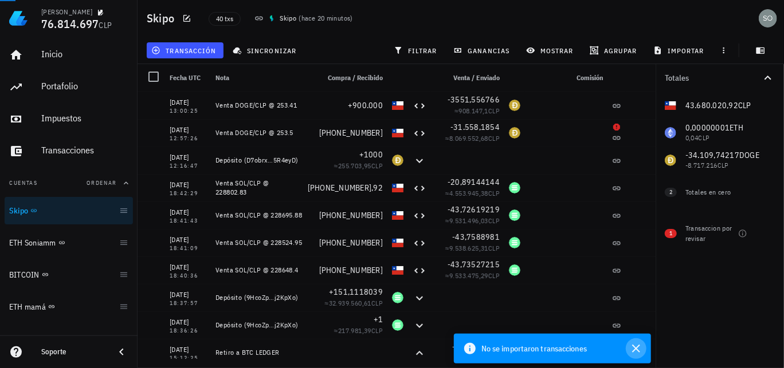
click at [635, 348] on icon "button" at bounding box center [636, 349] width 8 height 8
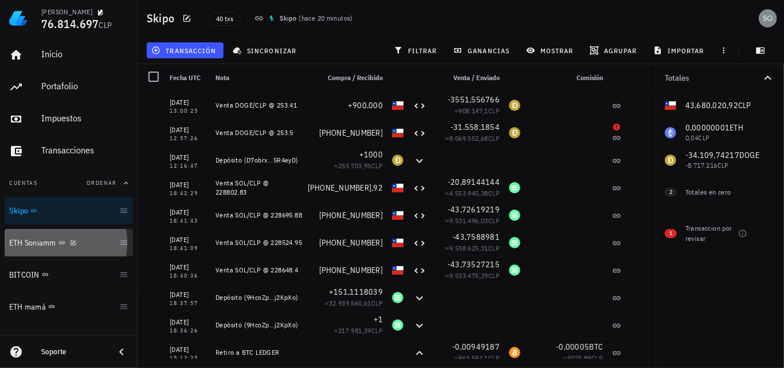
click at [38, 250] on div "ETH Soniamm" at bounding box center [61, 243] width 105 height 25
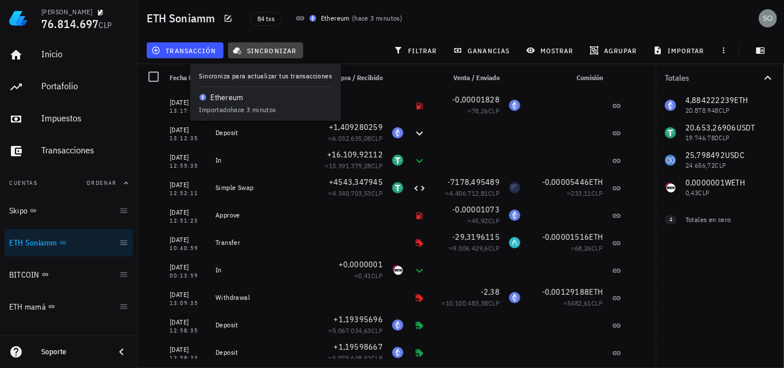
click at [282, 51] on span "sincronizar" at bounding box center [265, 50] width 61 height 9
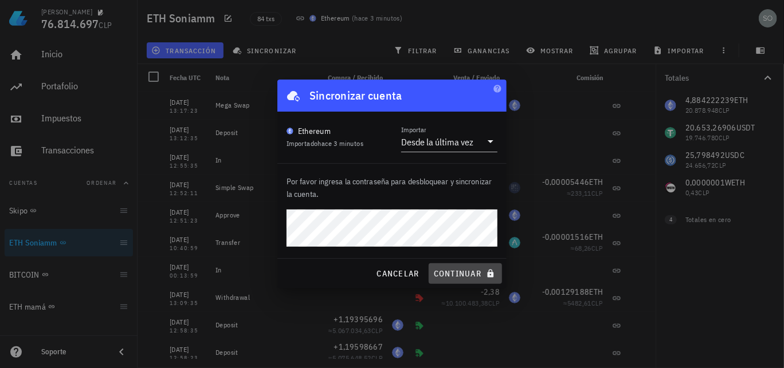
click at [455, 276] on span "continuar" at bounding box center [465, 274] width 64 height 10
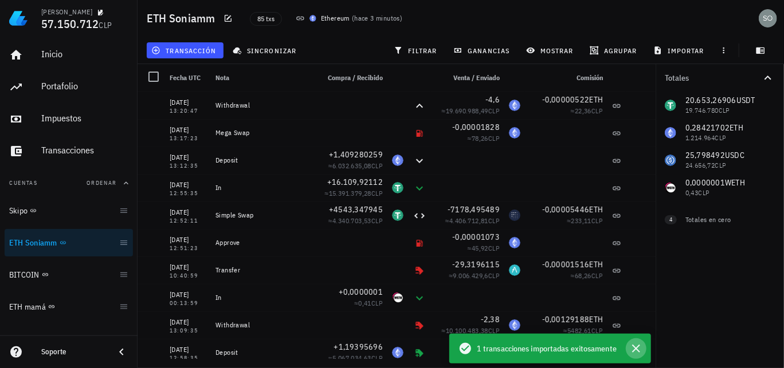
click at [637, 351] on icon "button" at bounding box center [636, 349] width 14 height 14
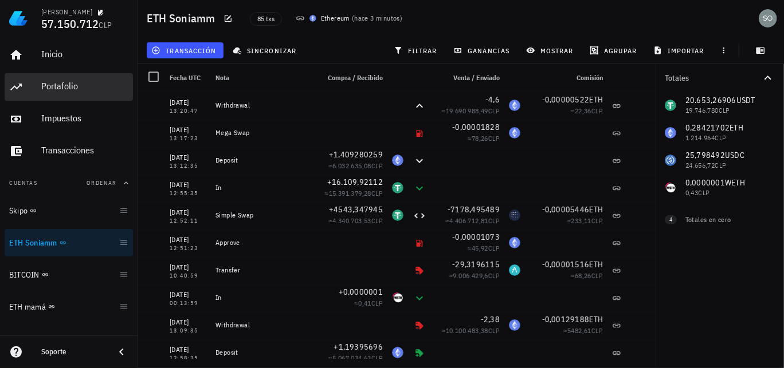
click at [53, 84] on div "Portafolio" at bounding box center [84, 86] width 87 height 11
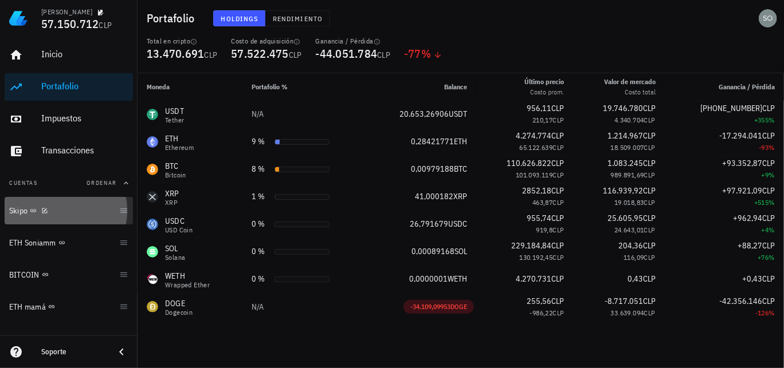
click at [17, 217] on div "Skipo" at bounding box center [61, 211] width 105 height 25
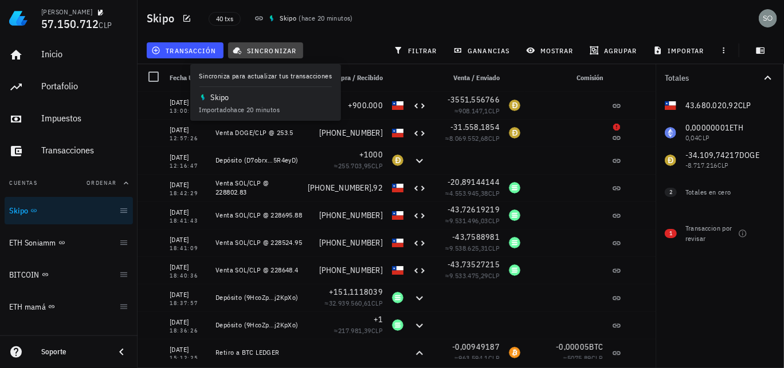
click at [269, 50] on span "sincronizar" at bounding box center [265, 50] width 61 height 9
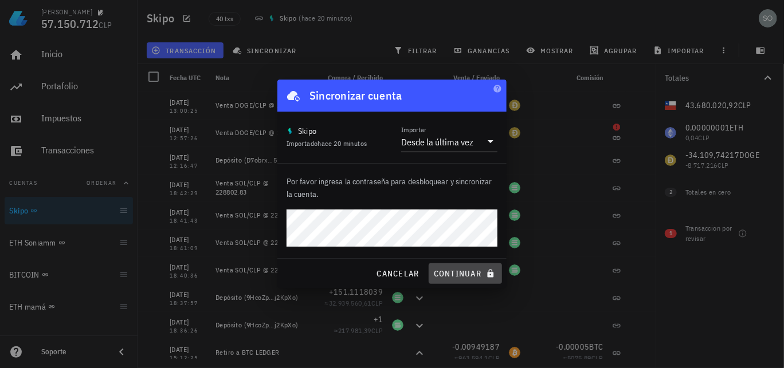
click at [458, 273] on span "continuar" at bounding box center [465, 274] width 64 height 10
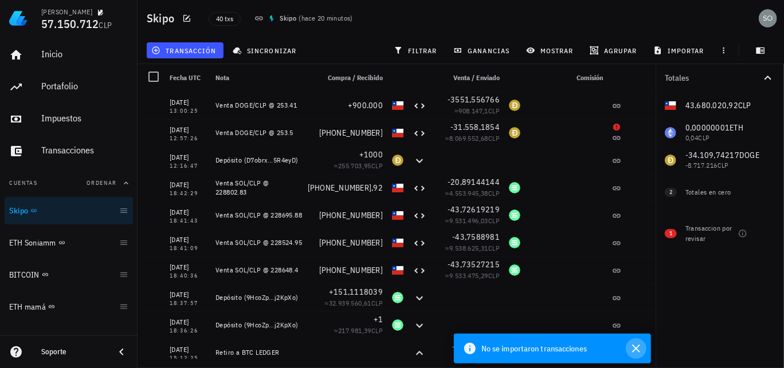
click at [635, 348] on icon "button" at bounding box center [636, 349] width 14 height 14
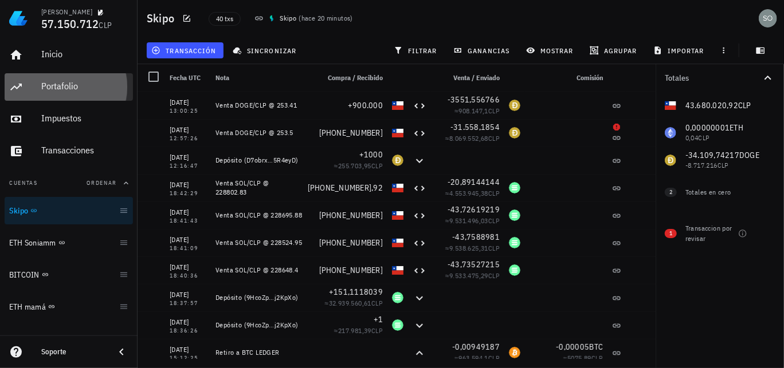
click at [58, 89] on div "Portafolio" at bounding box center [84, 86] width 87 height 11
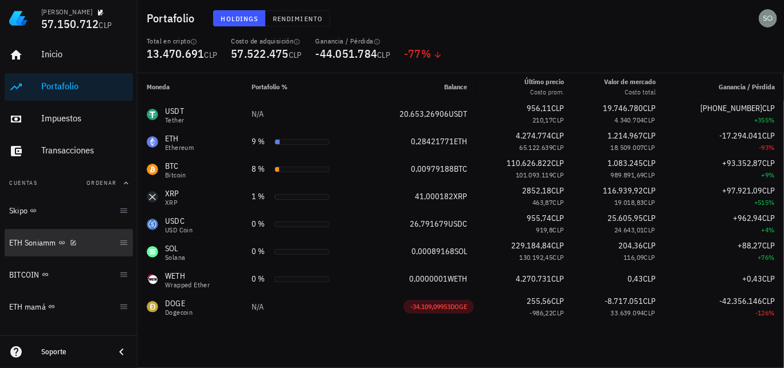
click at [36, 245] on div "ETH Soniamm" at bounding box center [32, 243] width 47 height 10
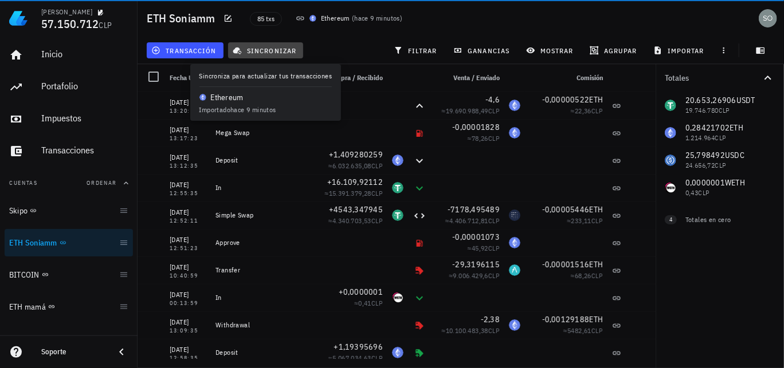
click at [276, 50] on span "sincronizar" at bounding box center [265, 50] width 61 height 9
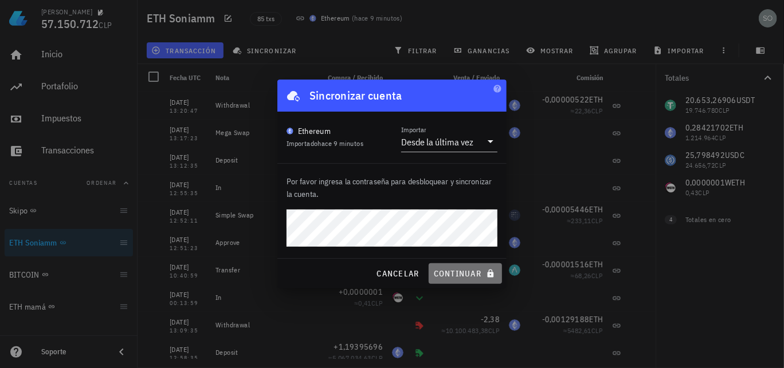
click at [458, 274] on span "continuar" at bounding box center [465, 274] width 64 height 10
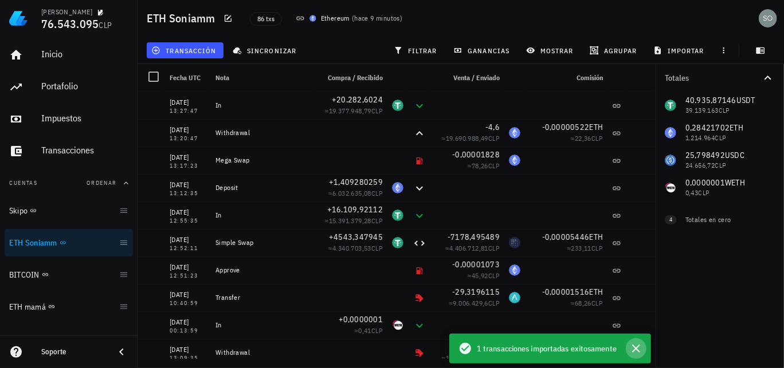
click at [637, 351] on icon "button" at bounding box center [636, 349] width 14 height 14
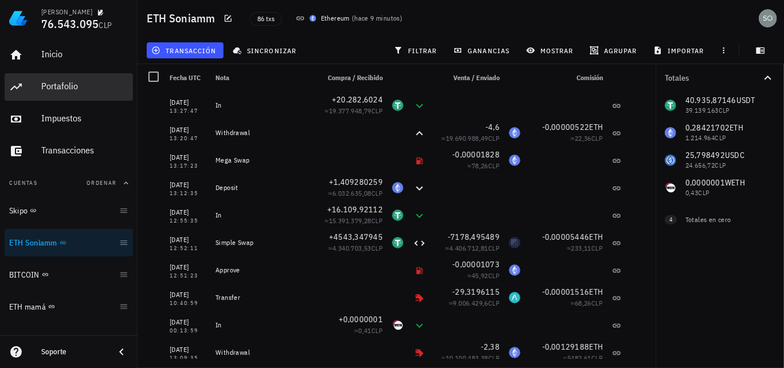
click at [57, 87] on div "Portafolio" at bounding box center [84, 86] width 87 height 11
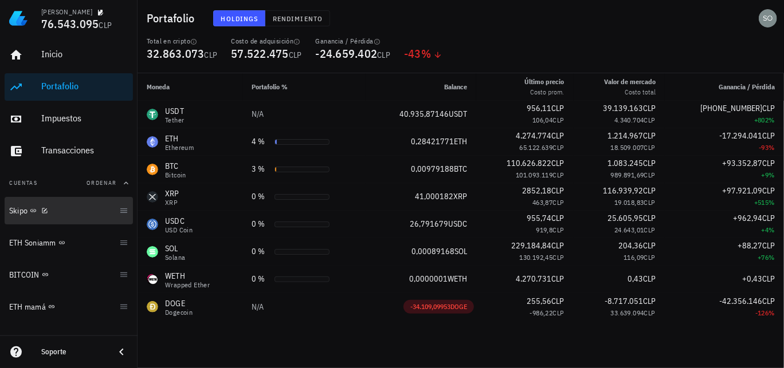
click at [17, 216] on div "Skipo" at bounding box center [61, 211] width 105 height 11
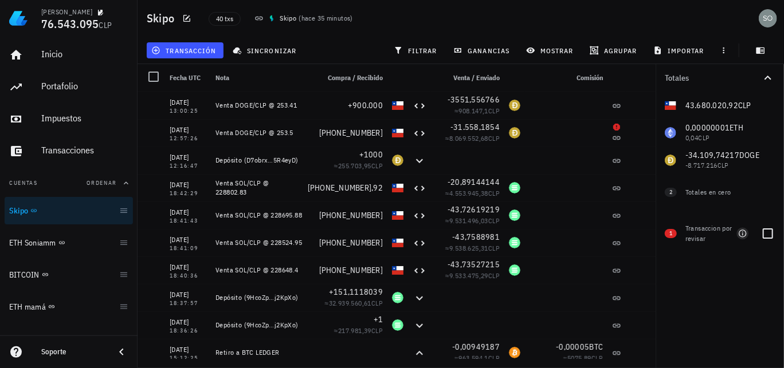
click at [744, 234] on icon "button" at bounding box center [742, 233] width 9 height 9
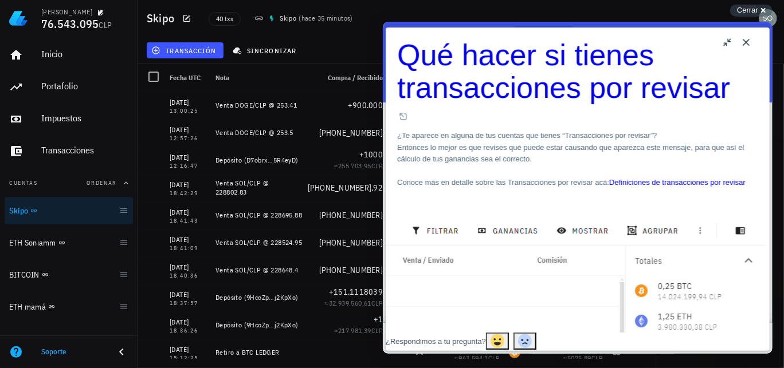
click at [744, 40] on button "Close" at bounding box center [745, 42] width 18 height 18
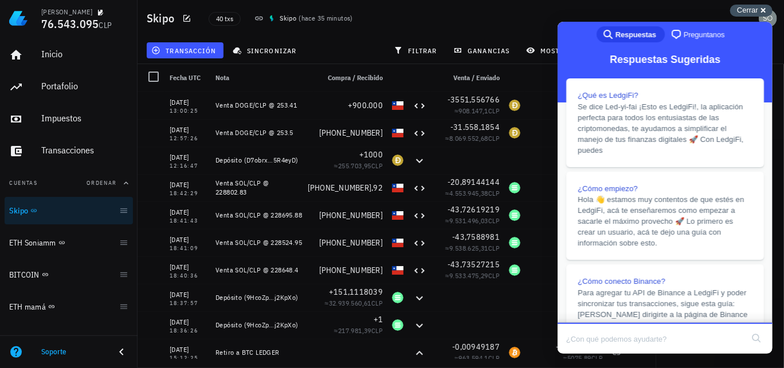
click at [757, 10] on span "Cerrar" at bounding box center [747, 10] width 21 height 9
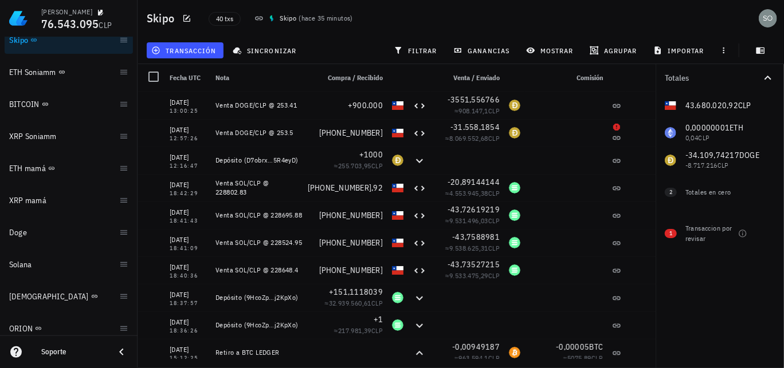
scroll to position [172, 0]
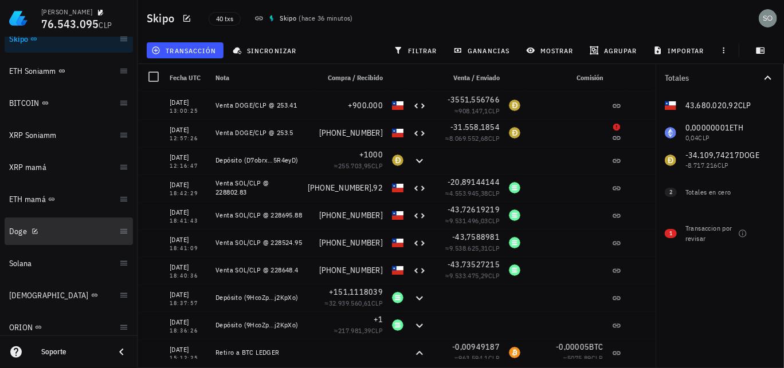
click at [21, 237] on div "Doge" at bounding box center [61, 231] width 105 height 25
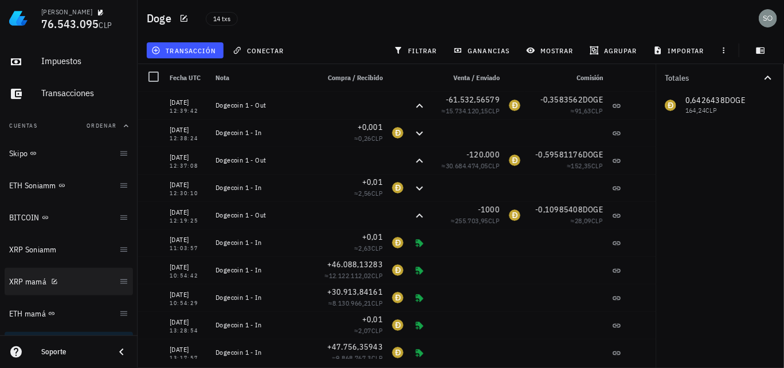
scroll to position [57, 0]
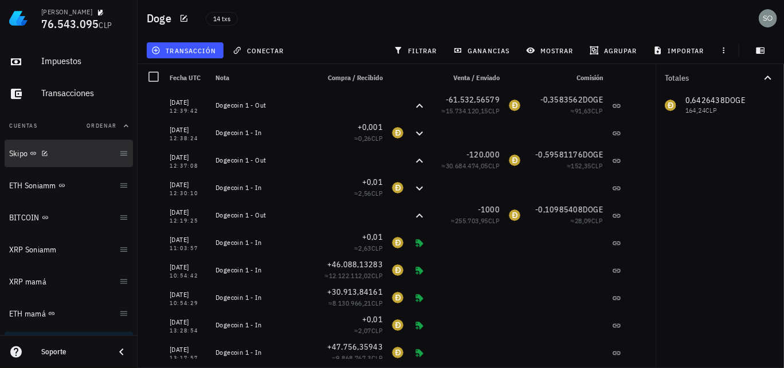
click at [19, 160] on div "Skipo" at bounding box center [61, 154] width 105 height 25
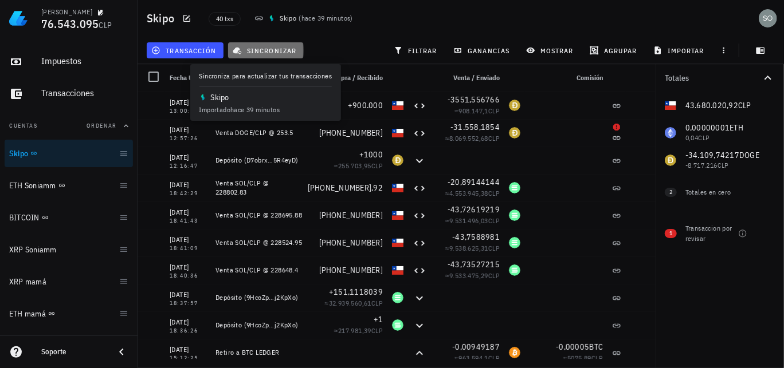
click at [279, 51] on span "sincronizar" at bounding box center [265, 50] width 61 height 9
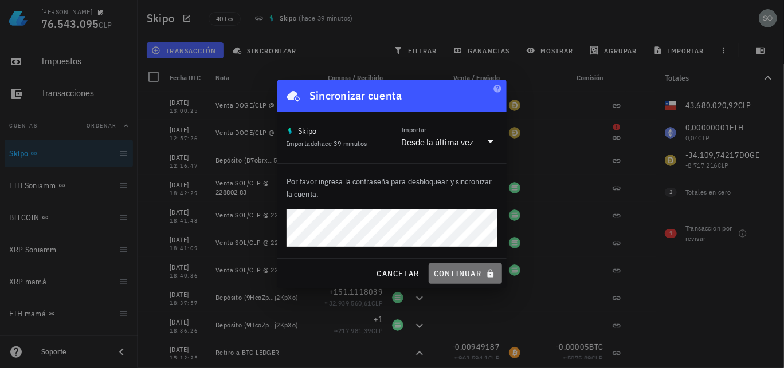
click at [462, 275] on span "continuar" at bounding box center [465, 274] width 64 height 10
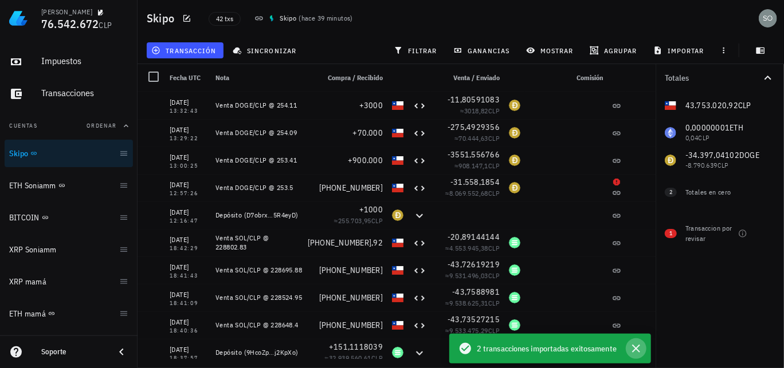
click at [637, 348] on icon "button" at bounding box center [636, 349] width 8 height 8
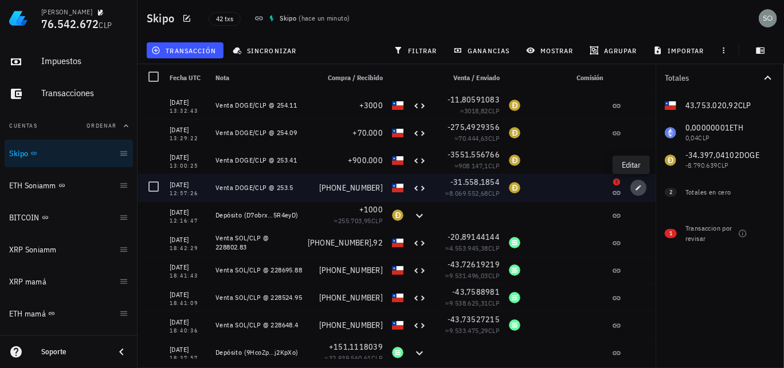
click at [635, 189] on icon "button" at bounding box center [638, 187] width 7 height 7
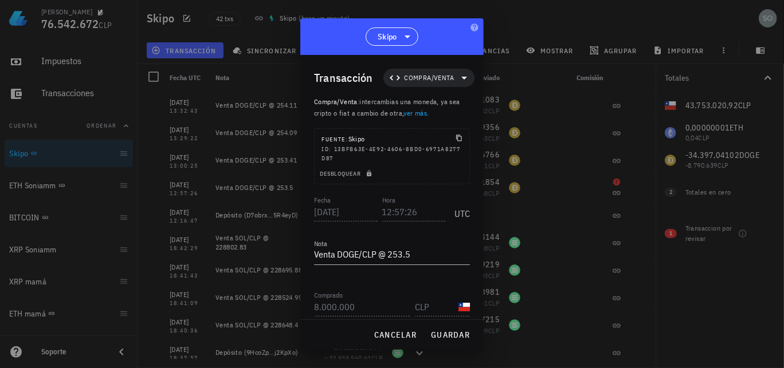
click at [583, 28] on div at bounding box center [392, 184] width 784 height 368
click at [406, 336] on span "cancelar" at bounding box center [395, 335] width 43 height 10
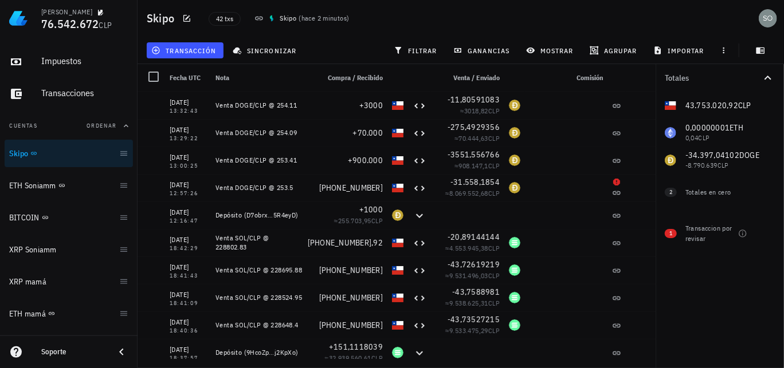
click at [377, 20] on div "42 txs Skipo ( hace 2 minutos )" at bounding box center [380, 18] width 357 height 29
